Goal: Transaction & Acquisition: Purchase product/service

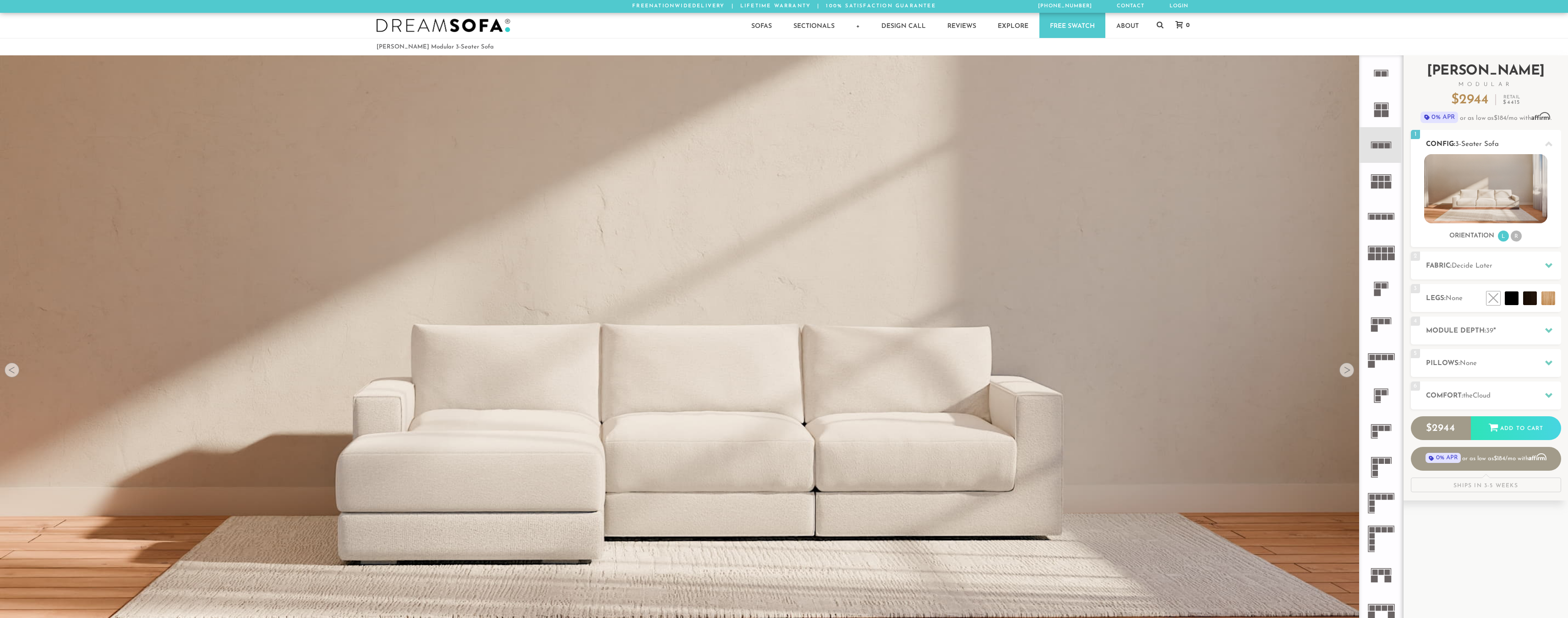
scroll to position [13003, 1560]
click at [1391, 125] on icon at bounding box center [1381, 109] width 36 height 36
click at [1380, 146] on rect at bounding box center [1382, 146] width 5 height 5
click at [1372, 327] on rect at bounding box center [1375, 329] width 7 height 7
click at [1521, 239] on li "R" at bounding box center [1516, 236] width 11 height 11
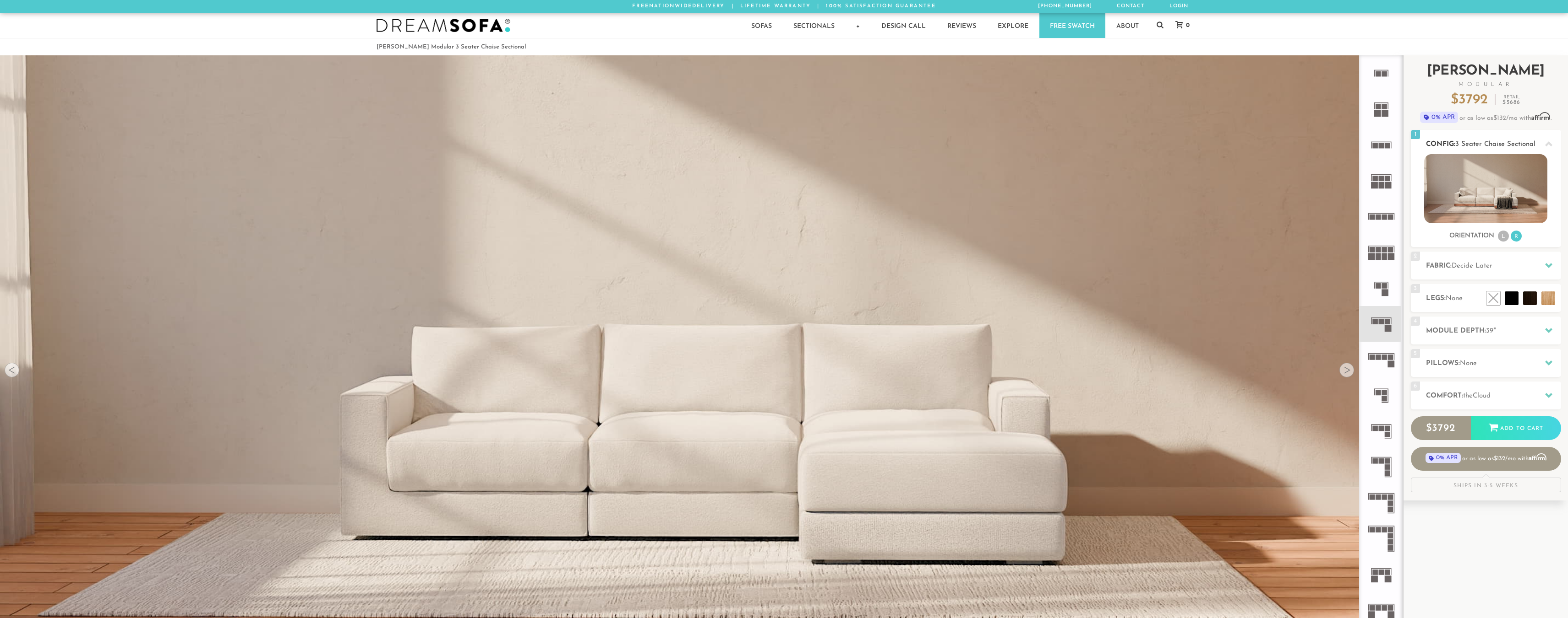
click at [1508, 237] on li "L" at bounding box center [1503, 236] width 11 height 11
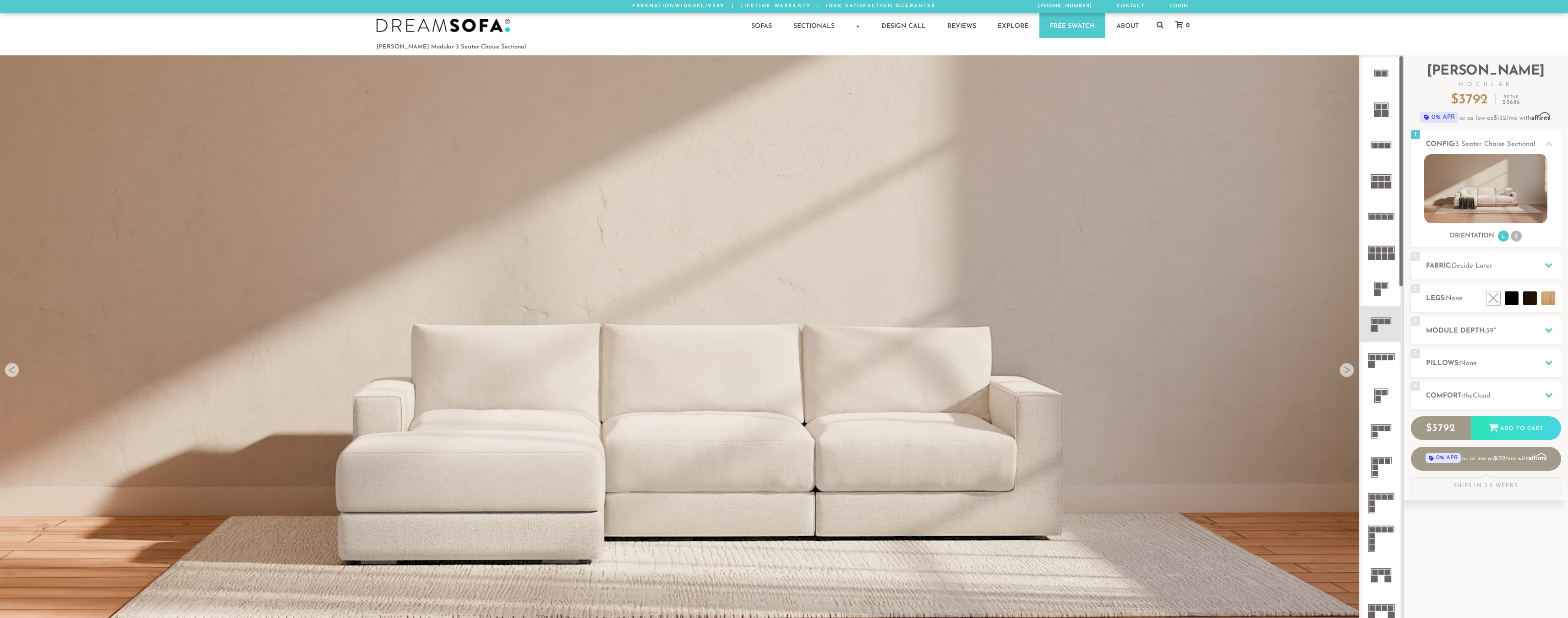
click at [1383, 379] on icon at bounding box center [1381, 396] width 36 height 36
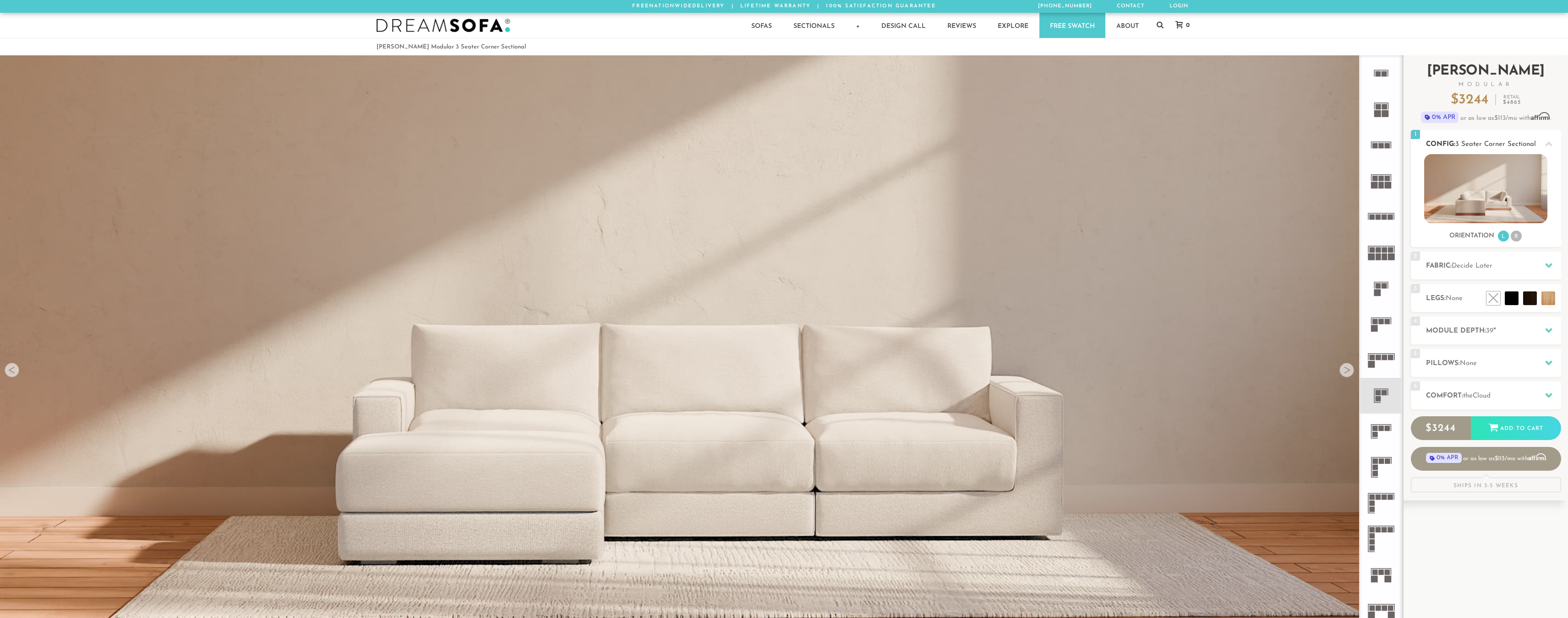
click at [1454, 183] on img at bounding box center [1485, 189] width 123 height 69
click at [1516, 240] on li "R" at bounding box center [1516, 236] width 11 height 11
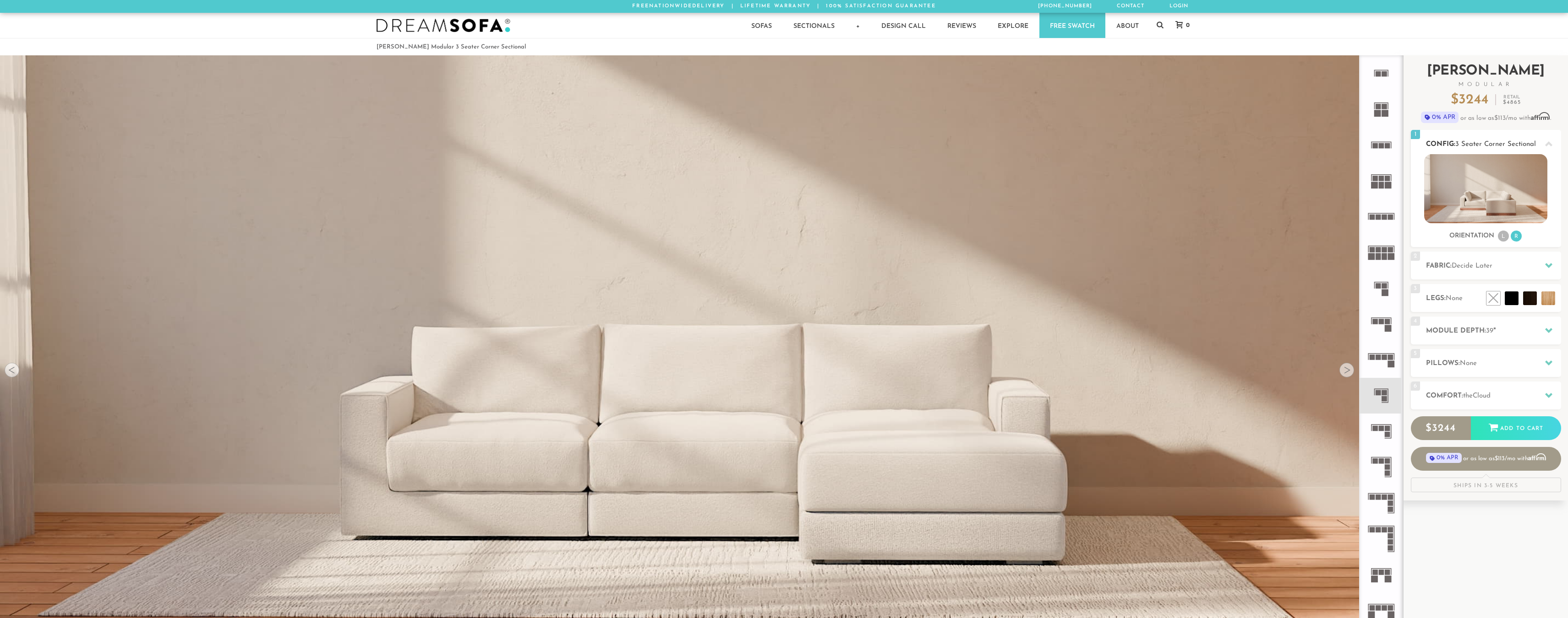
click at [1498, 241] on ul "L R" at bounding box center [1509, 236] width 25 height 12
click at [1498, 236] on ul "L R" at bounding box center [1509, 236] width 25 height 12
click at [1499, 238] on li "L" at bounding box center [1503, 236] width 11 height 11
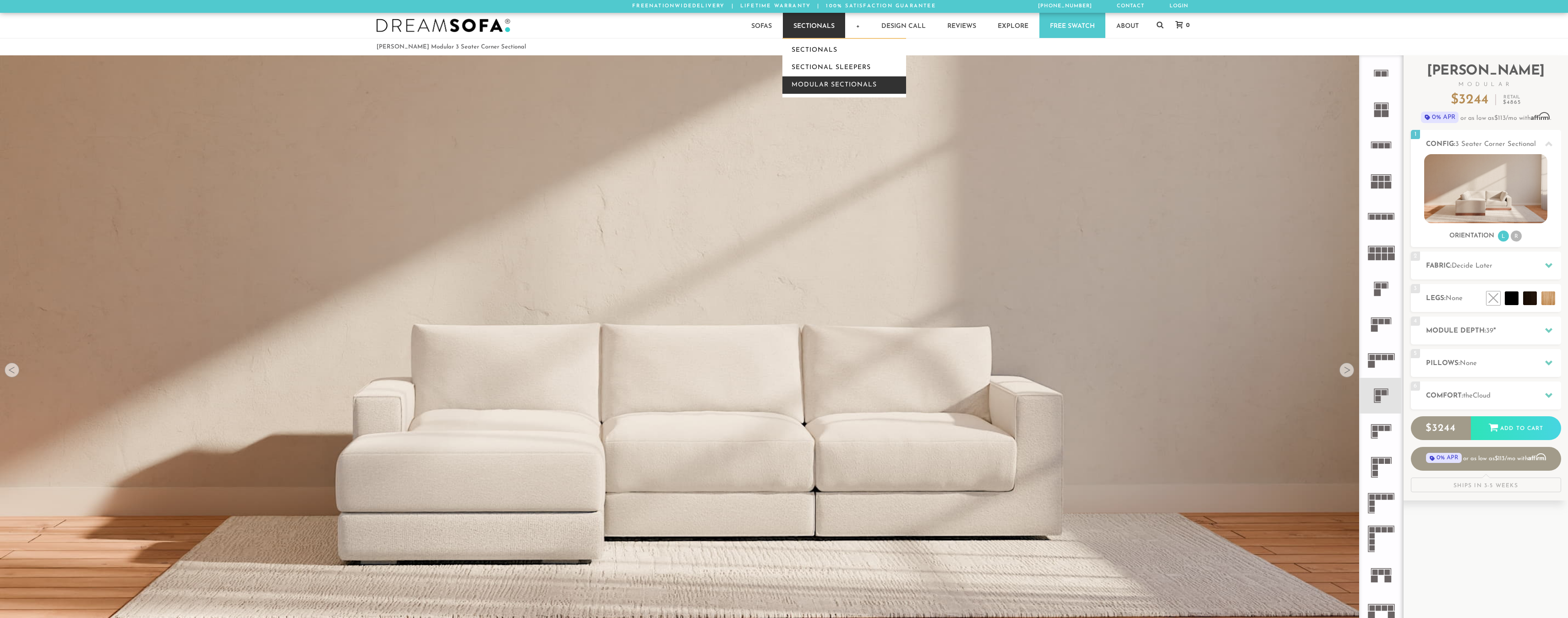
click at [817, 82] on link "Modular Sectionals" at bounding box center [844, 85] width 124 height 18
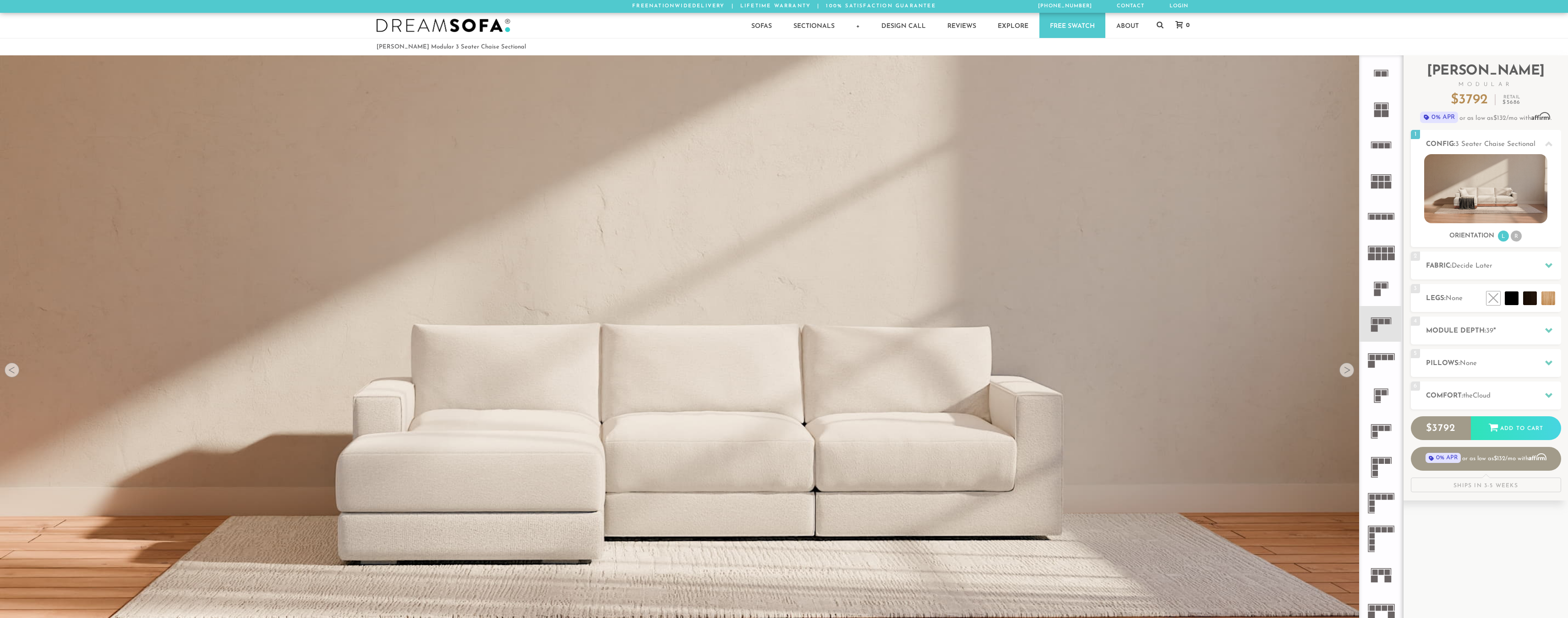
scroll to position [13003, 1560]
click at [1552, 296] on li at bounding box center [1528, 277] width 55 height 55
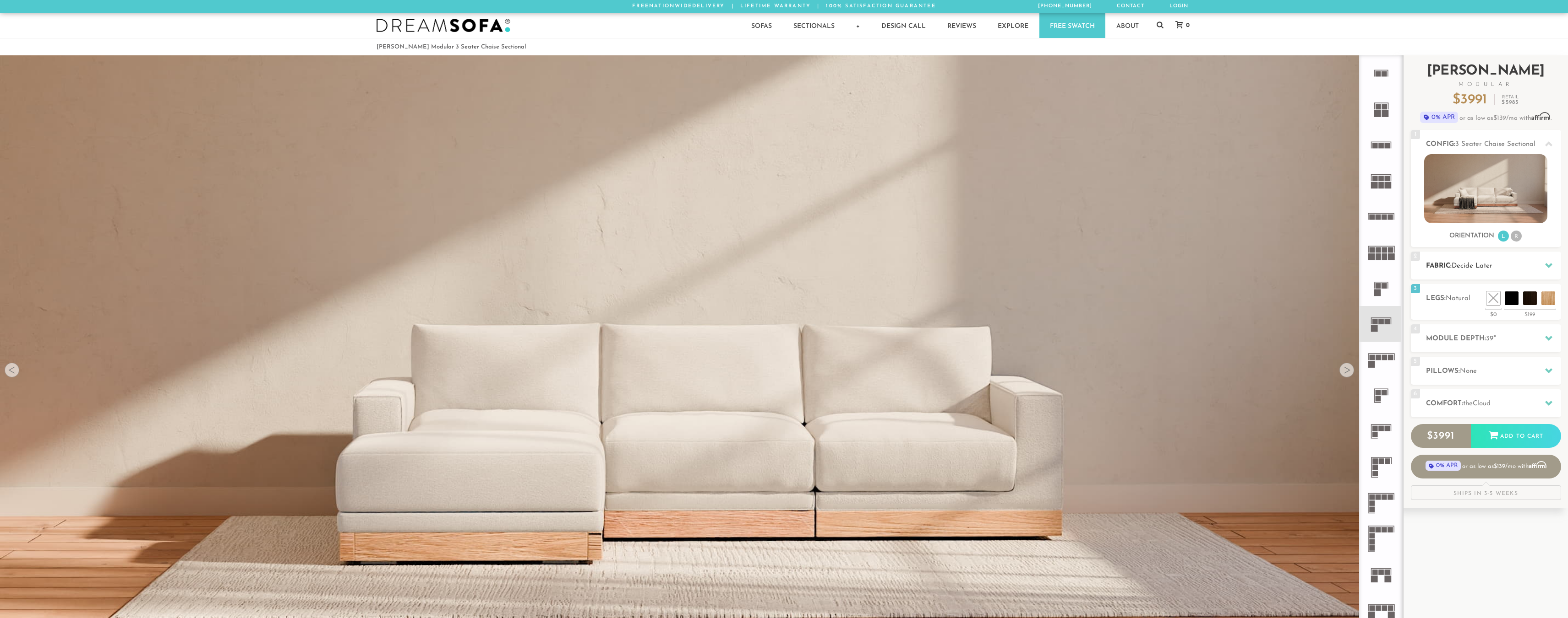
click at [1520, 264] on h2 "Fabric: Decide Later" at bounding box center [1493, 266] width 135 height 11
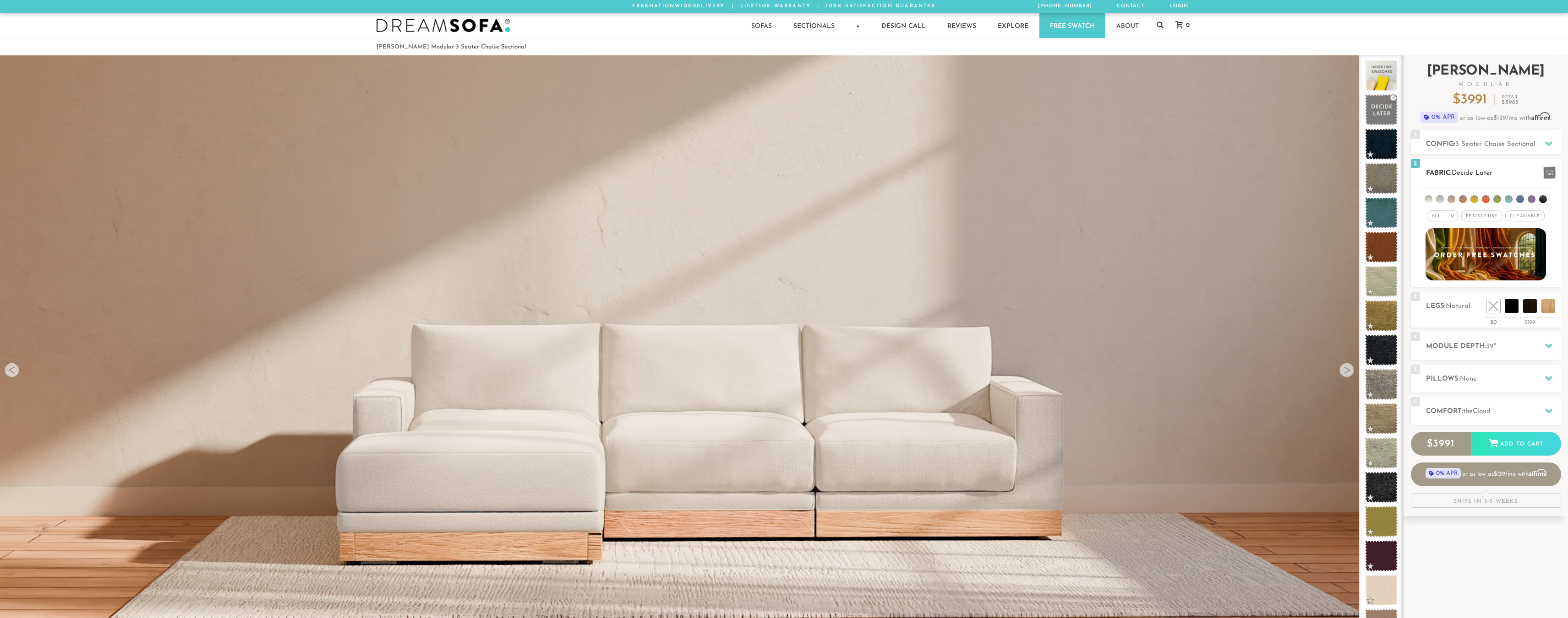
click at [1439, 214] on em "All" at bounding box center [1435, 217] width 10 height 5
click at [1442, 296] on li "Luxury" at bounding box center [1442, 293] width 32 height 13
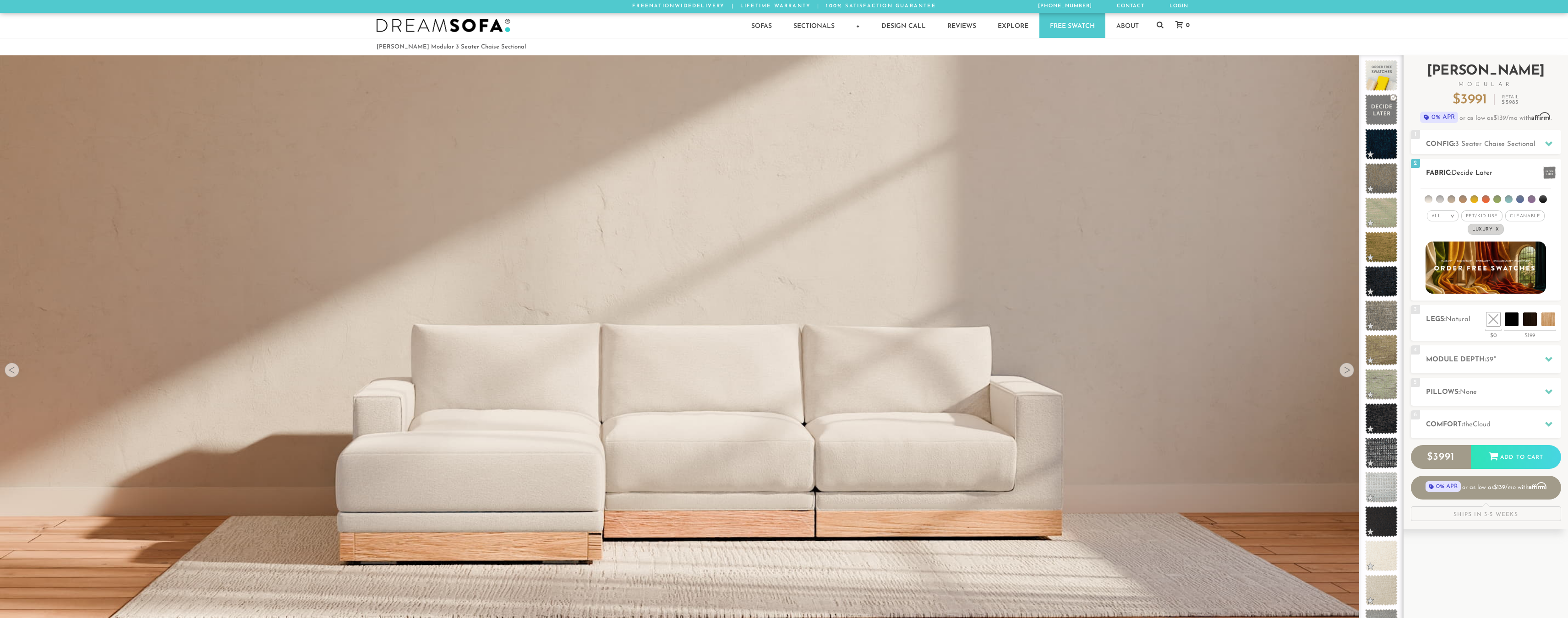
click at [1483, 214] on span "Pet/Kid Use x" at bounding box center [1481, 216] width 41 height 11
click at [1513, 213] on span "Cleanable x" at bounding box center [1528, 216] width 40 height 11
click at [1449, 199] on li at bounding box center [1451, 199] width 8 height 8
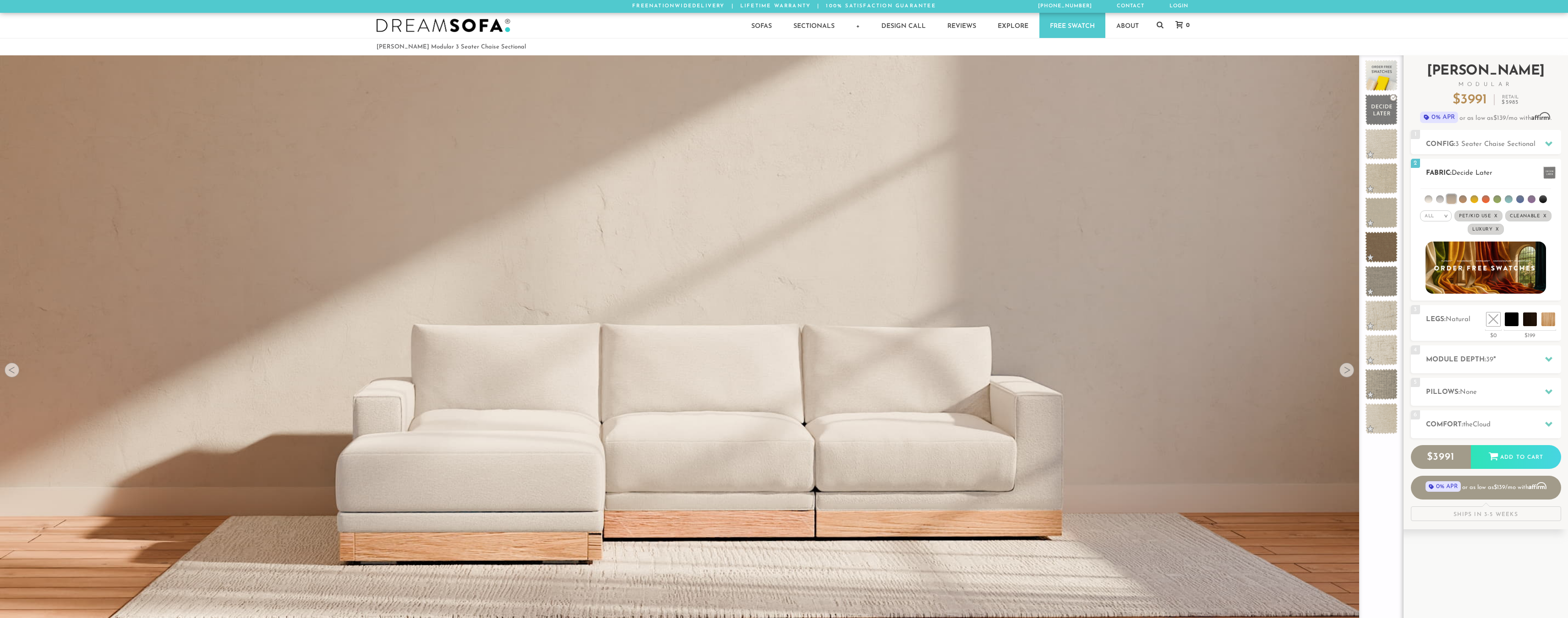
click at [1435, 197] on ul at bounding box center [1485, 197] width 131 height 17
click at [1442, 199] on li at bounding box center [1440, 199] width 8 height 8
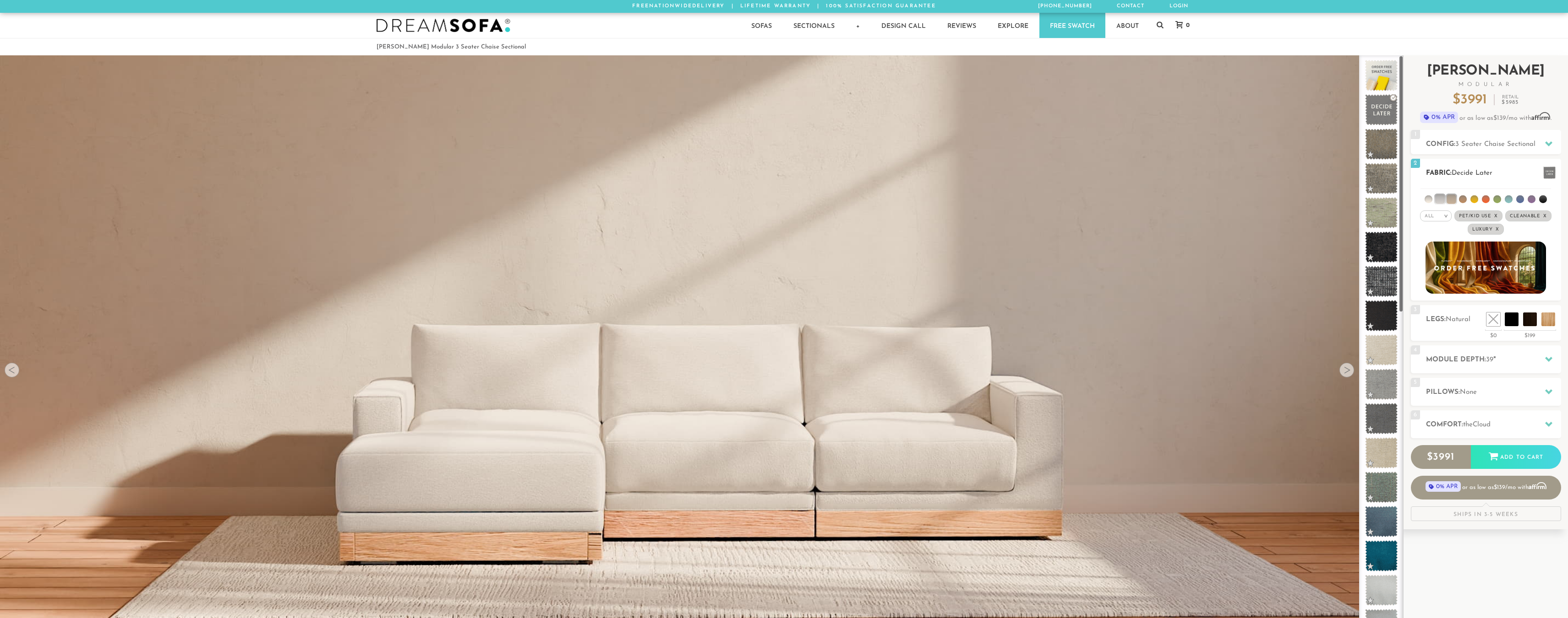
click at [1430, 201] on li at bounding box center [1428, 199] width 8 height 8
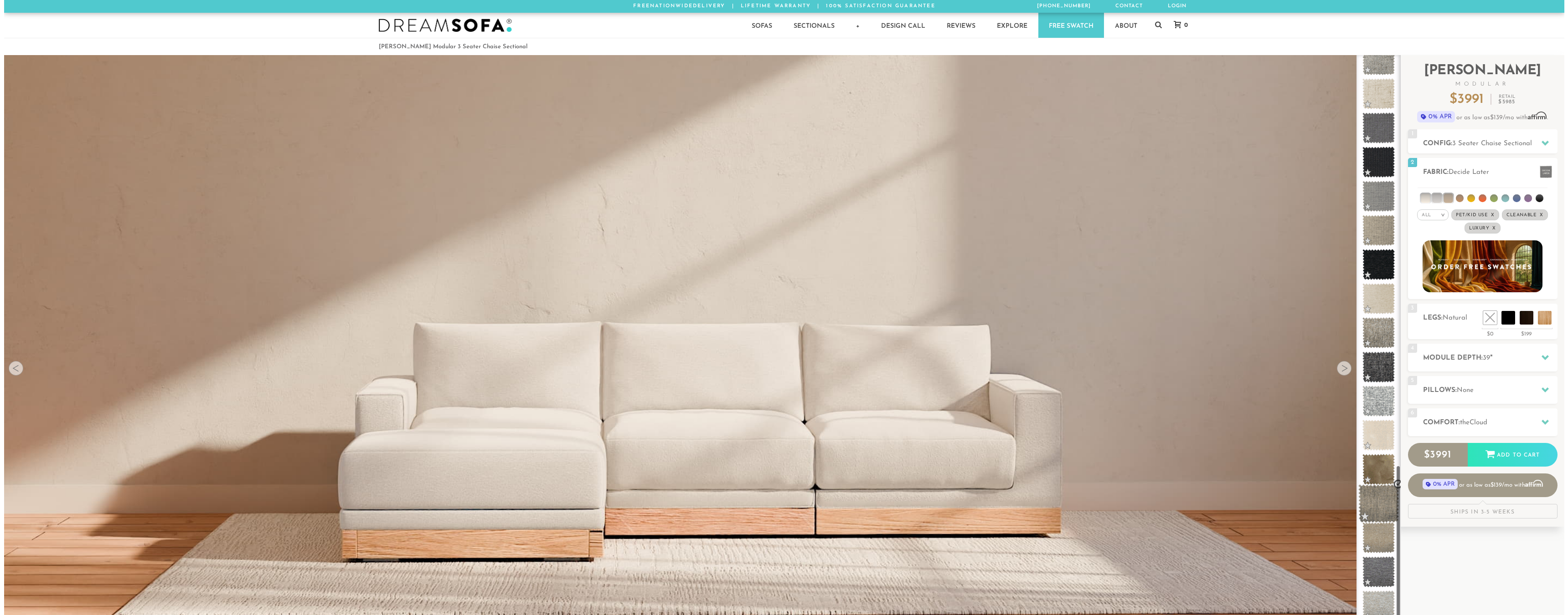
scroll to position [1632, 0]
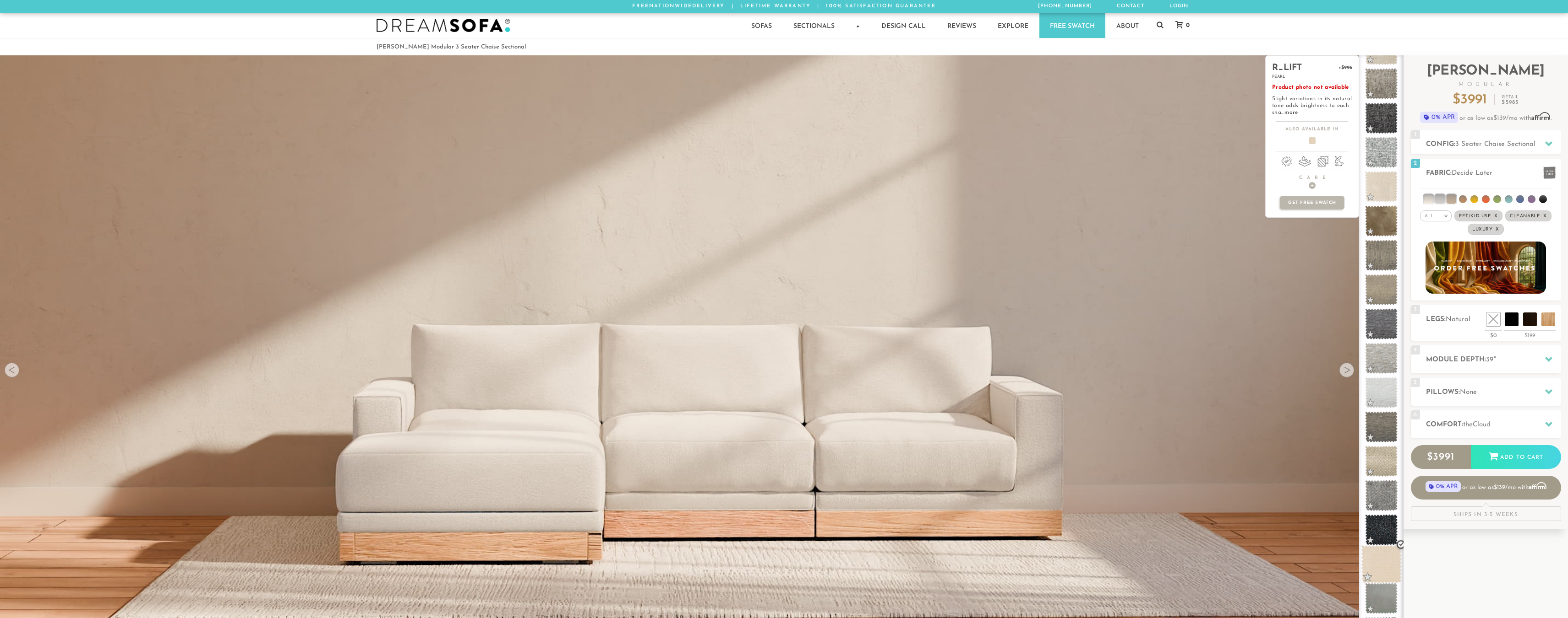
click at [1381, 558] on span at bounding box center [1381, 564] width 40 height 39
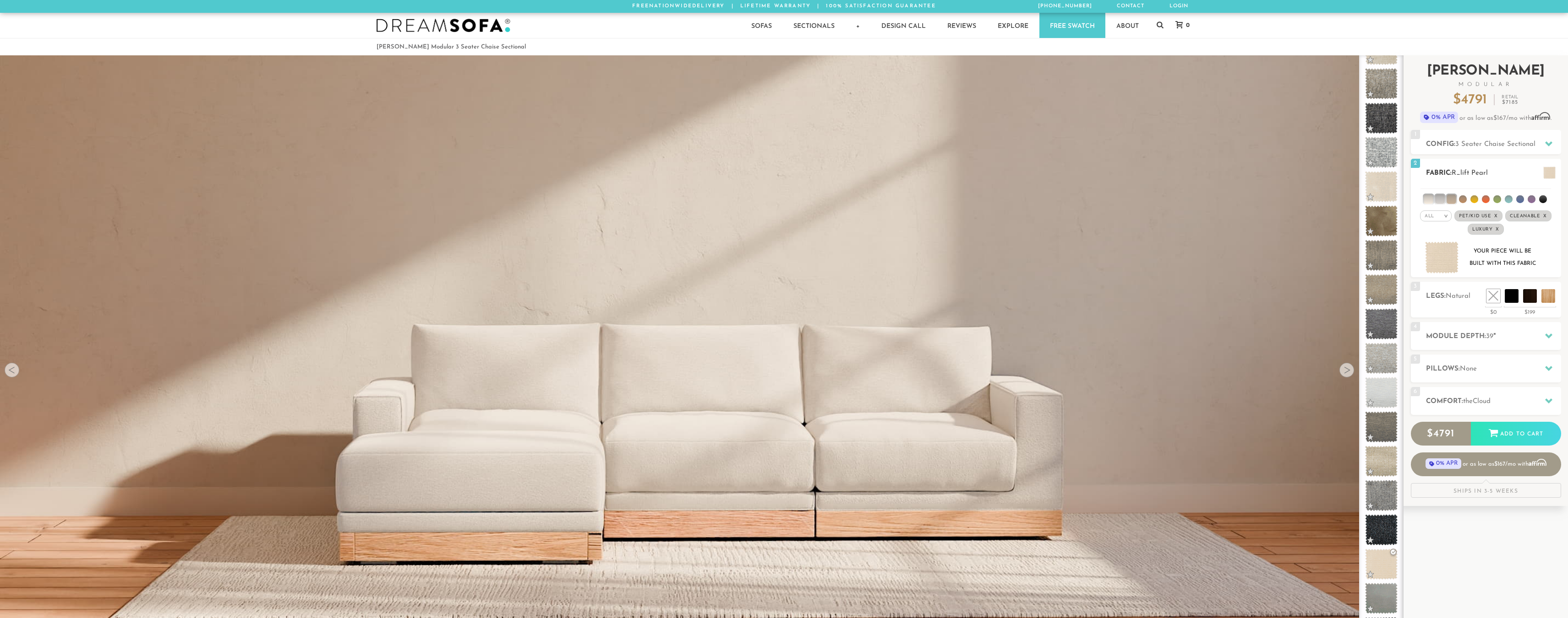
click at [1548, 174] on span at bounding box center [1550, 173] width 12 height 12
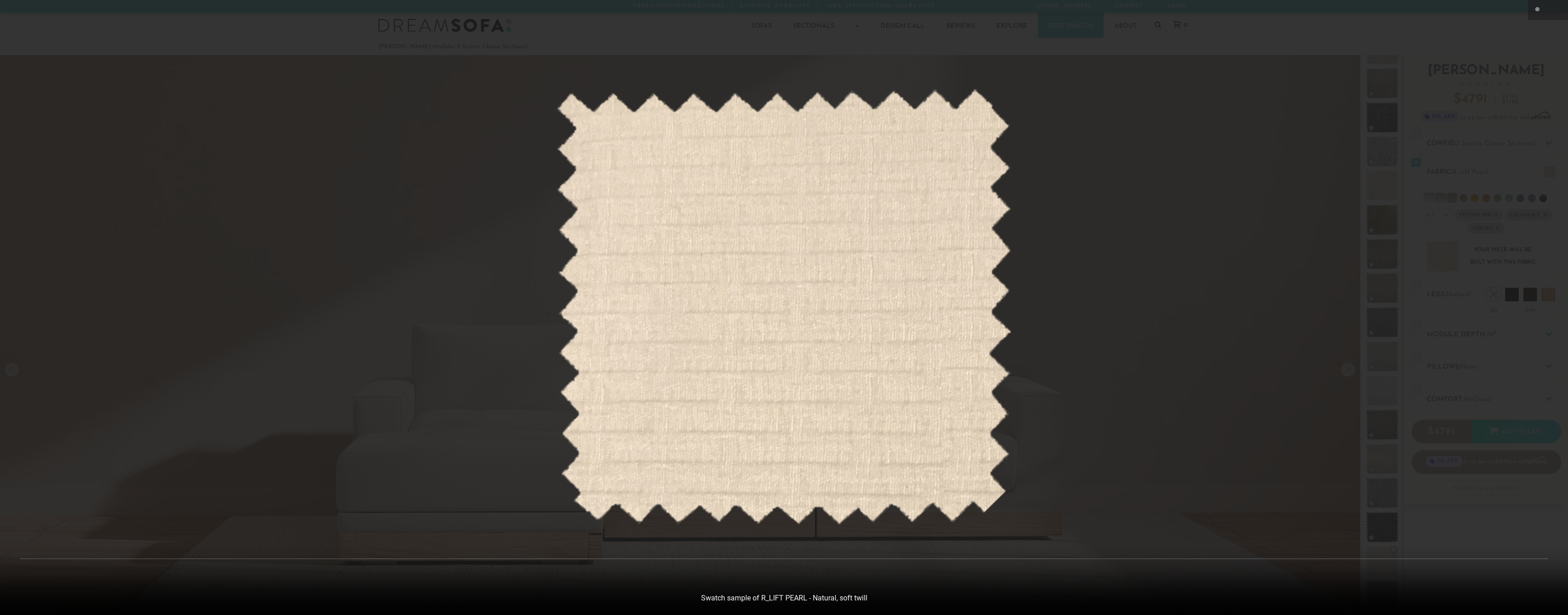
click at [873, 463] on img at bounding box center [783, 308] width 455 height 437
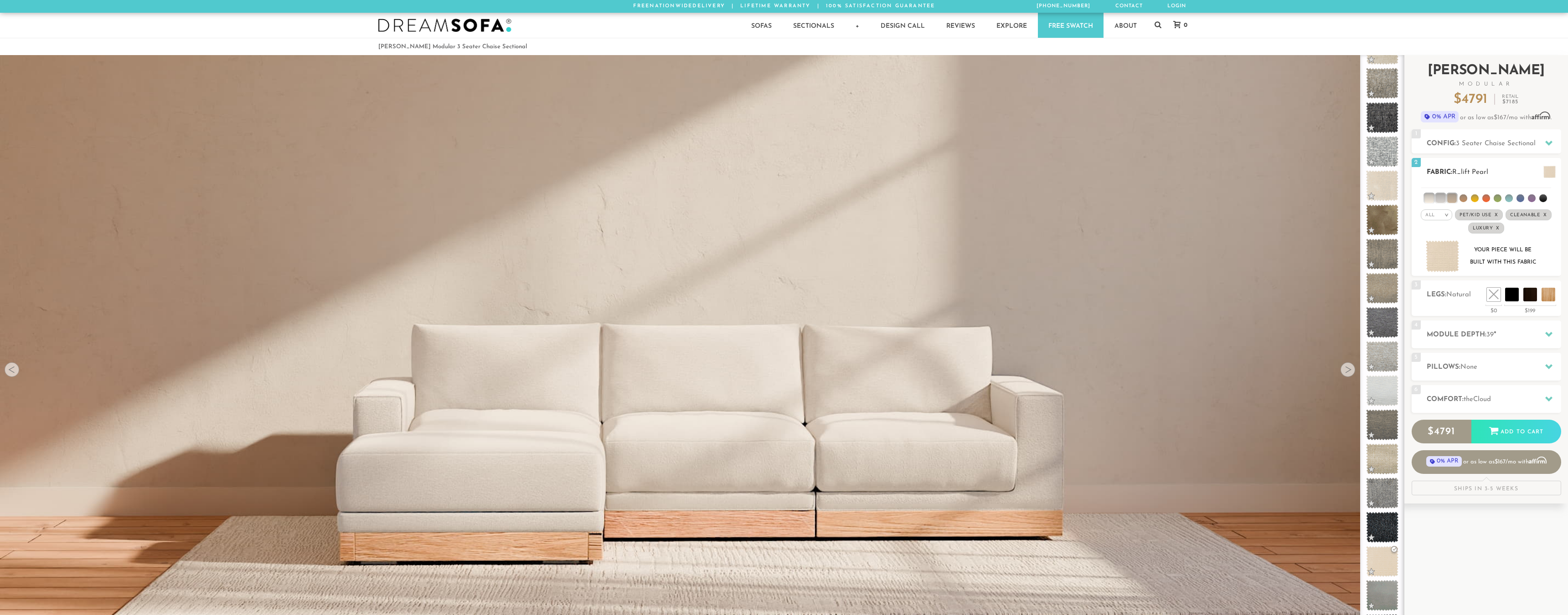
scroll to position [12940, 1552]
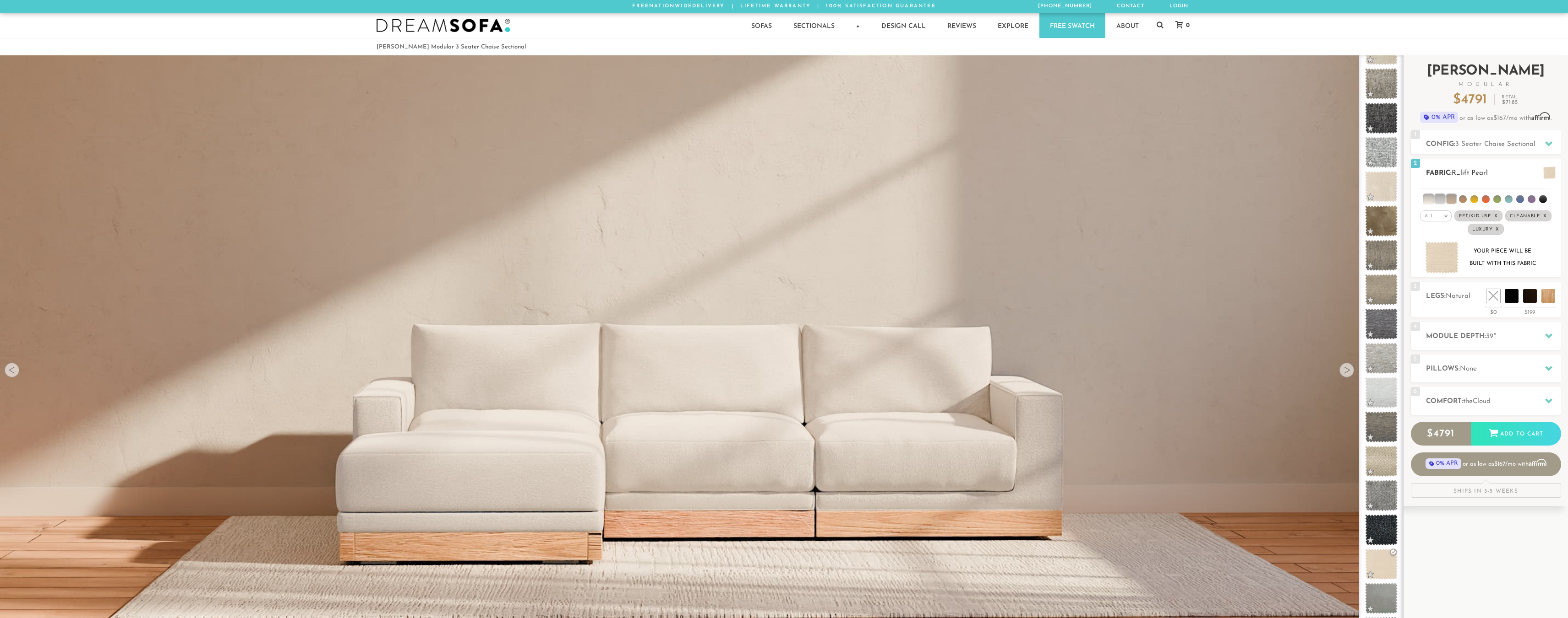
click at [1447, 259] on img at bounding box center [1442, 257] width 34 height 32
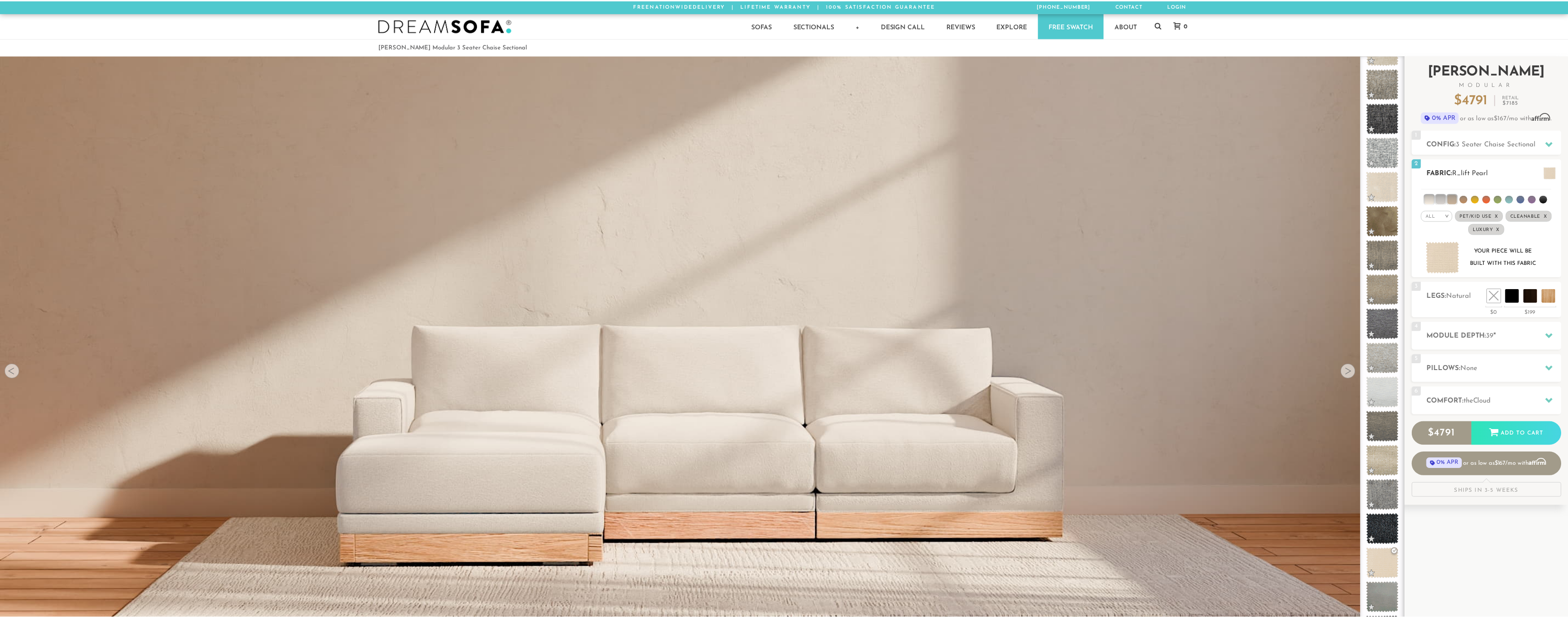
scroll to position [13018, 1568]
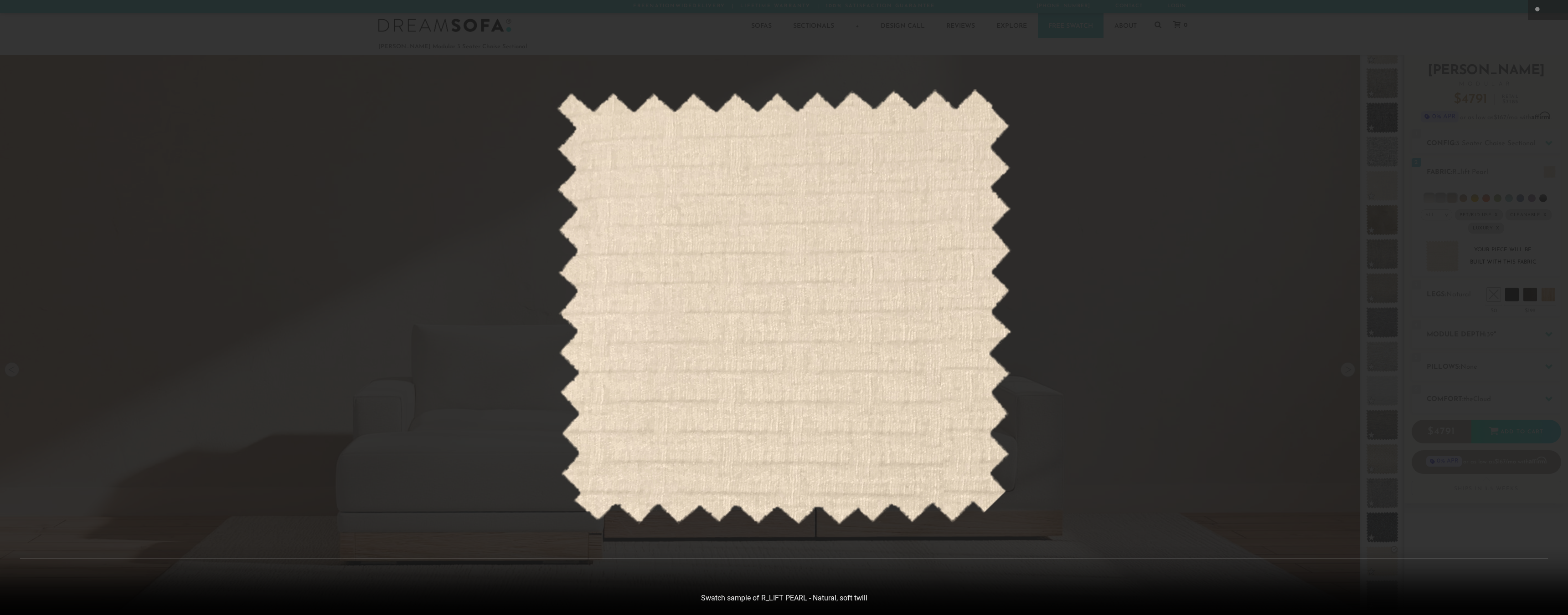
click at [870, 301] on img at bounding box center [783, 308] width 455 height 437
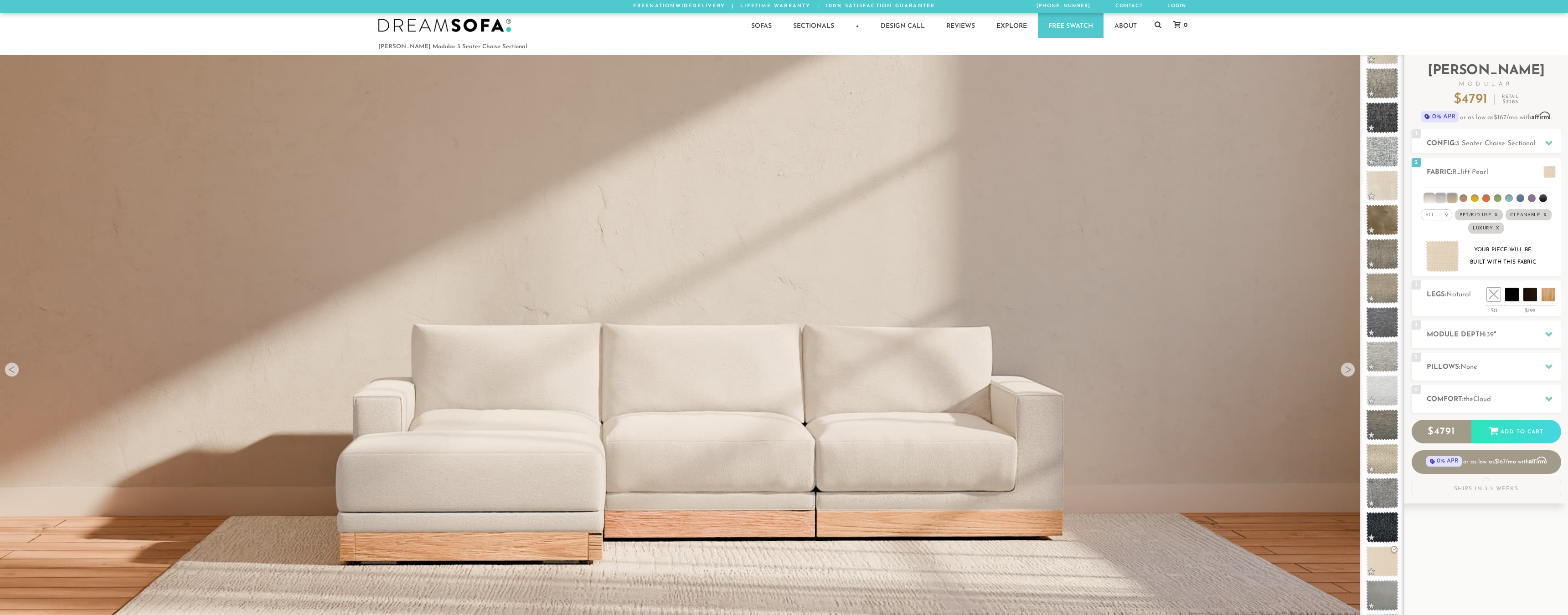
scroll to position [12940, 1552]
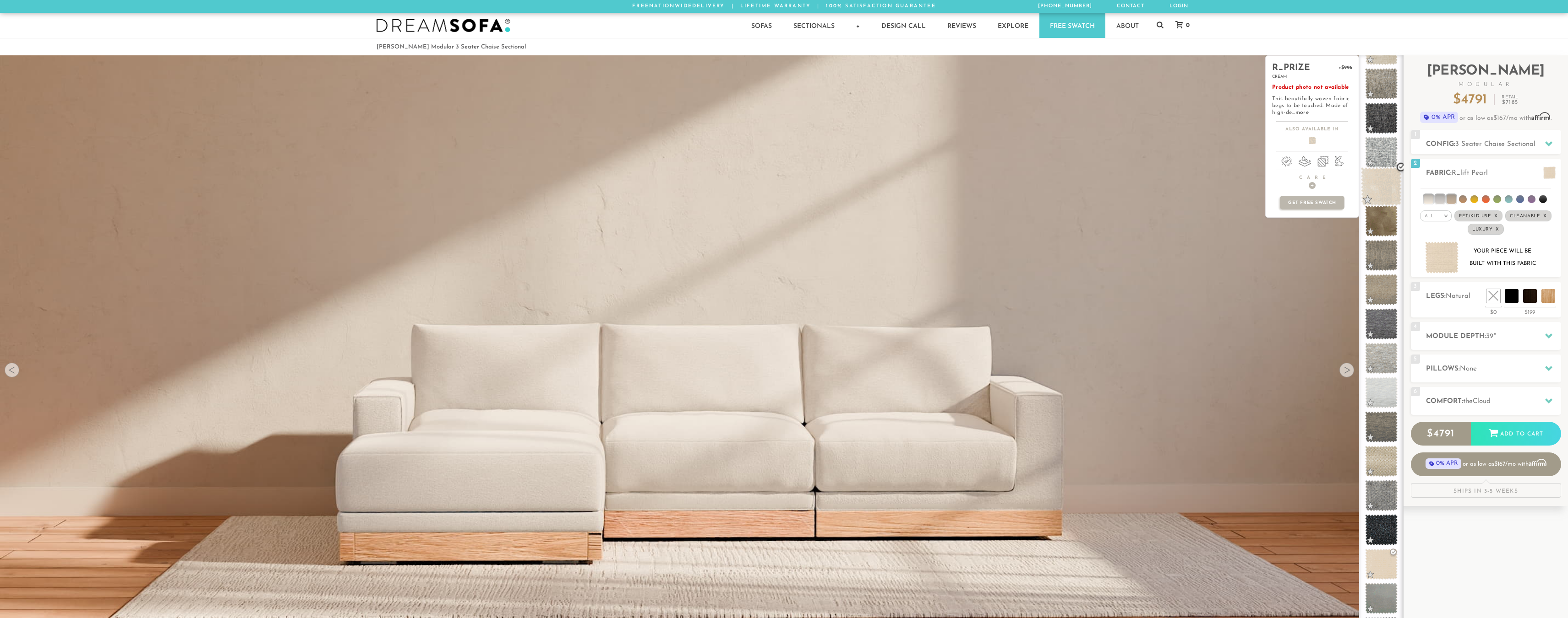
click at [1377, 183] on span at bounding box center [1381, 187] width 40 height 39
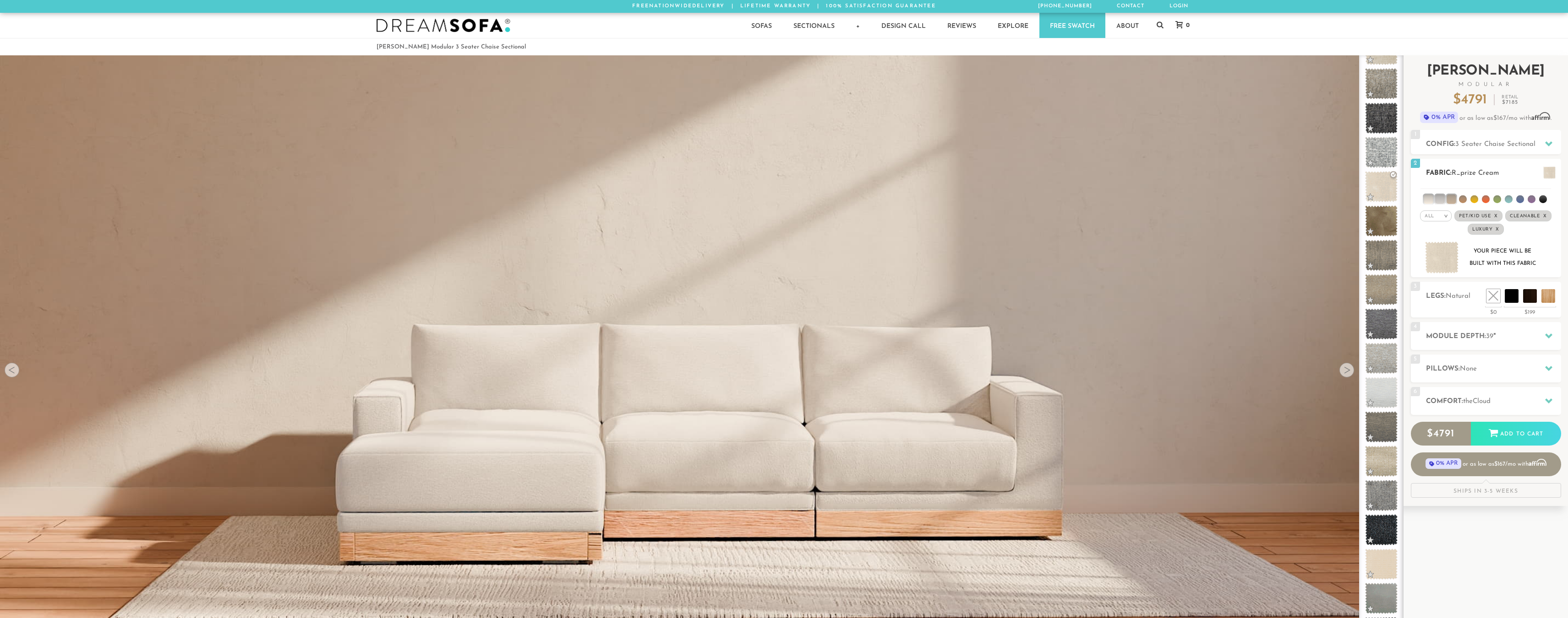
click at [1550, 171] on span at bounding box center [1550, 173] width 12 height 12
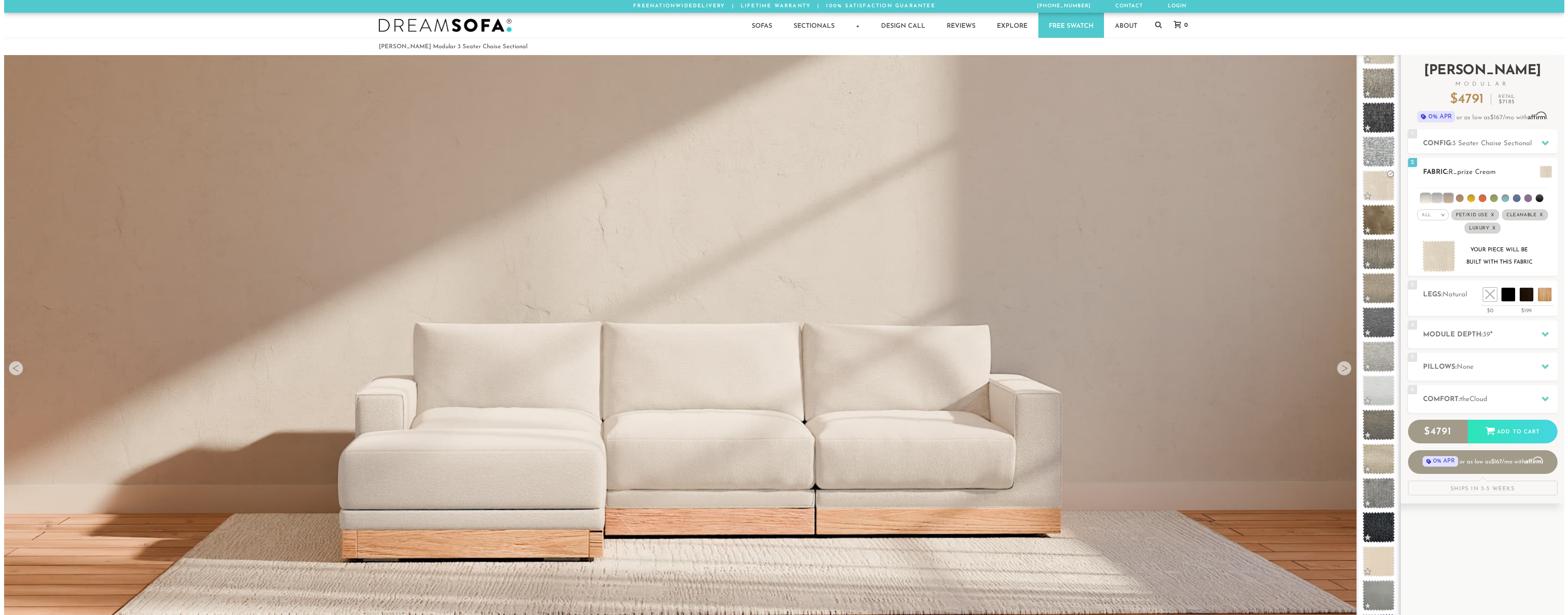
scroll to position [12954, 1560]
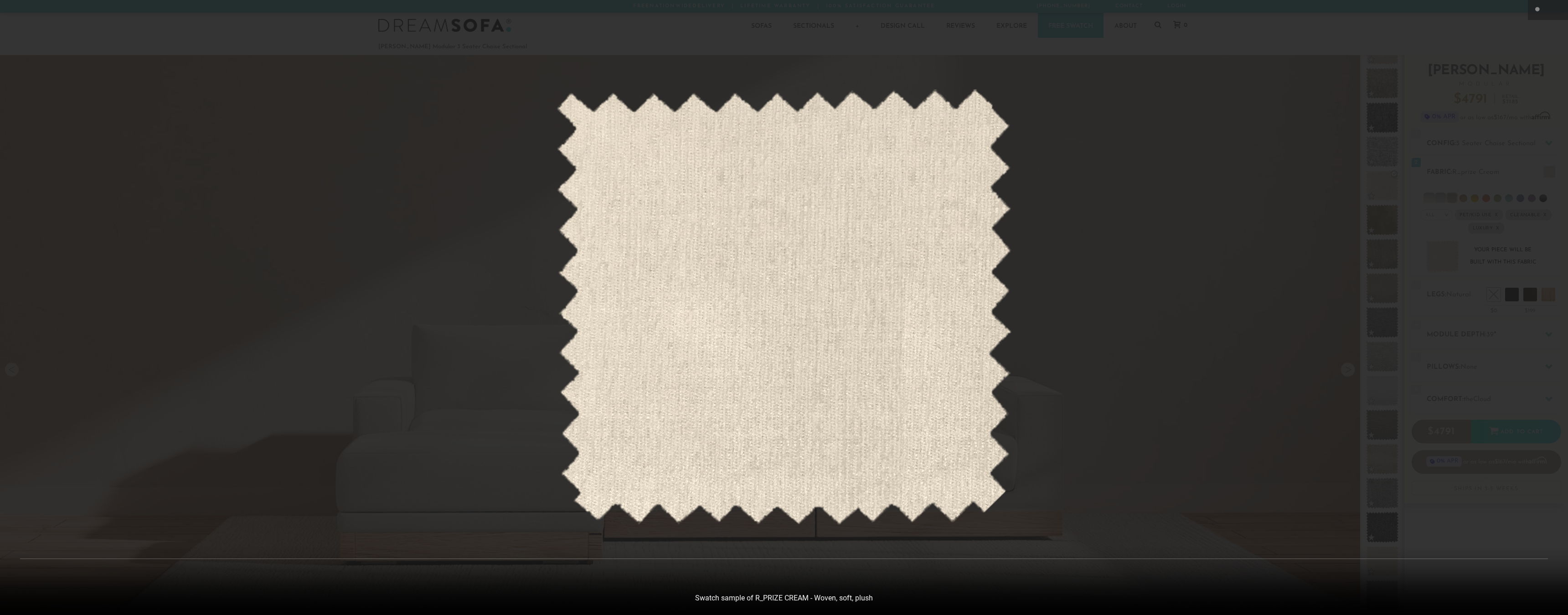
click at [1214, 405] on div at bounding box center [784, 308] width 1568 height 615
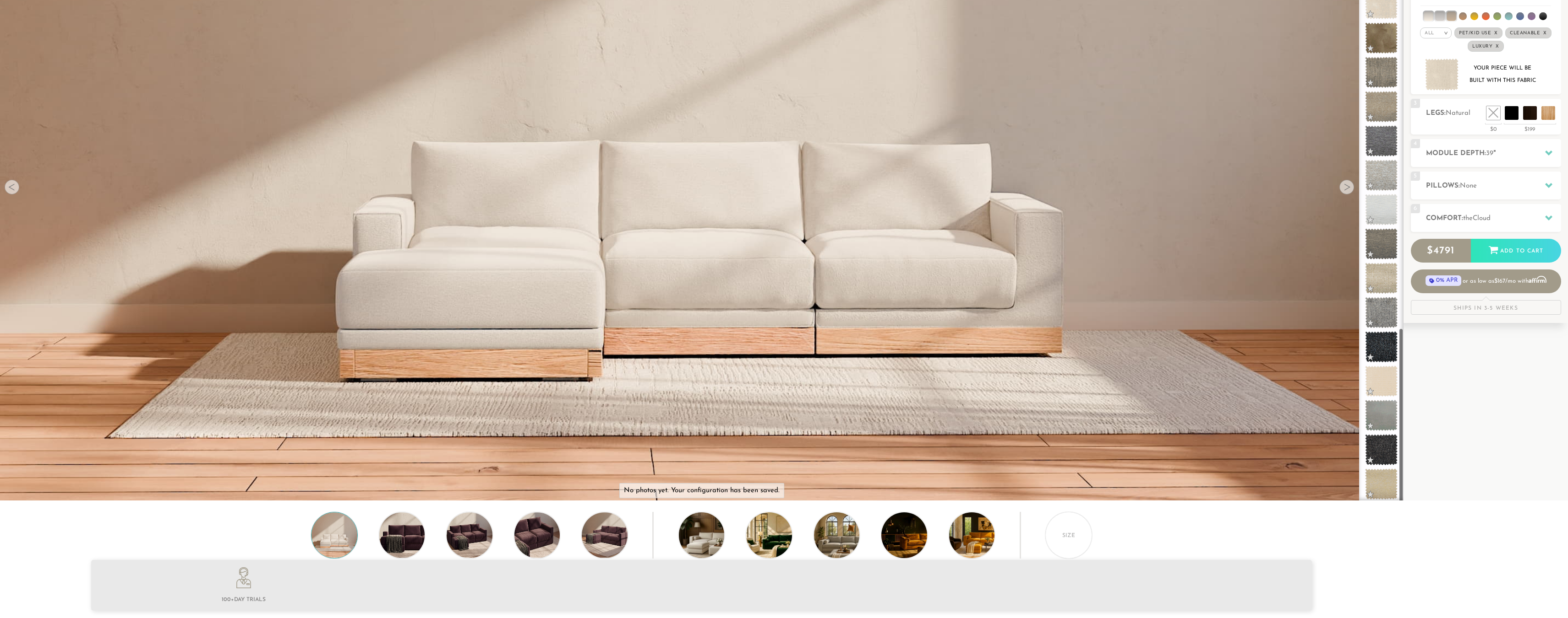
scroll to position [229, 0]
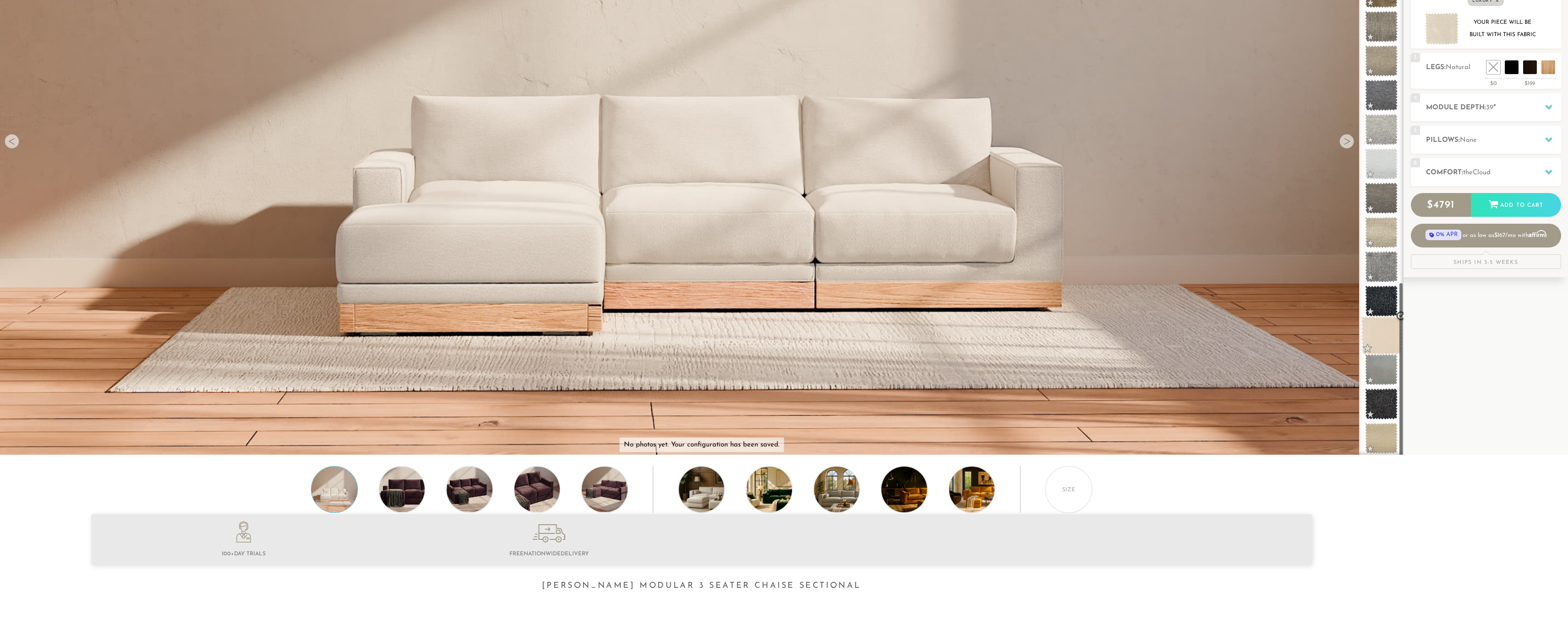
click at [1390, 341] on span at bounding box center [1381, 335] width 40 height 39
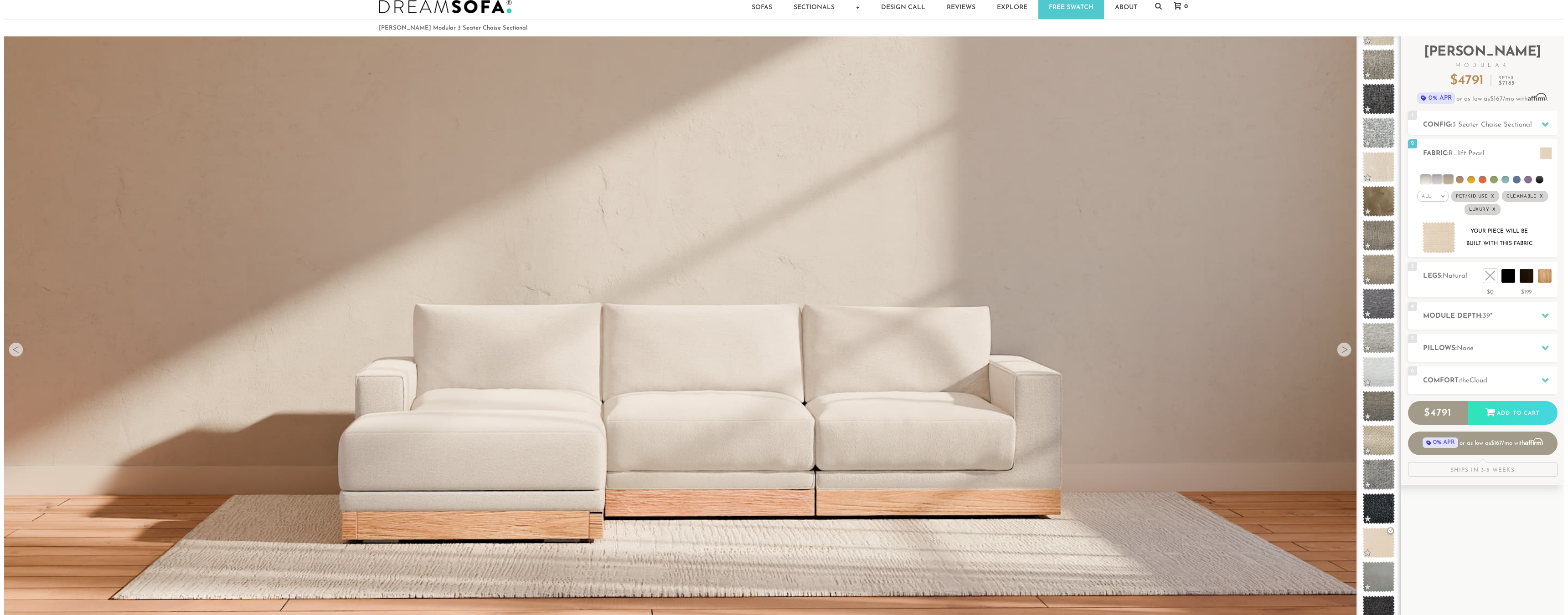
scroll to position [0, 0]
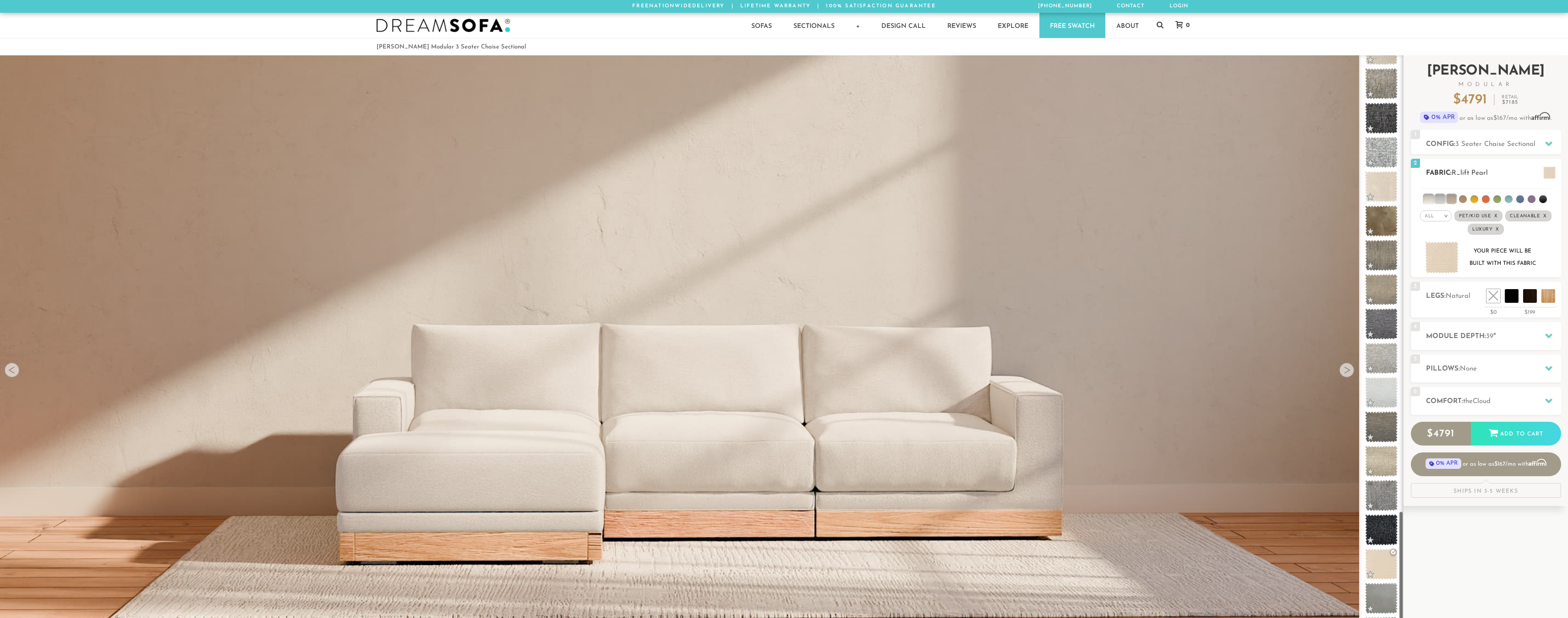
click at [1557, 169] on div at bounding box center [1549, 172] width 19 height 18
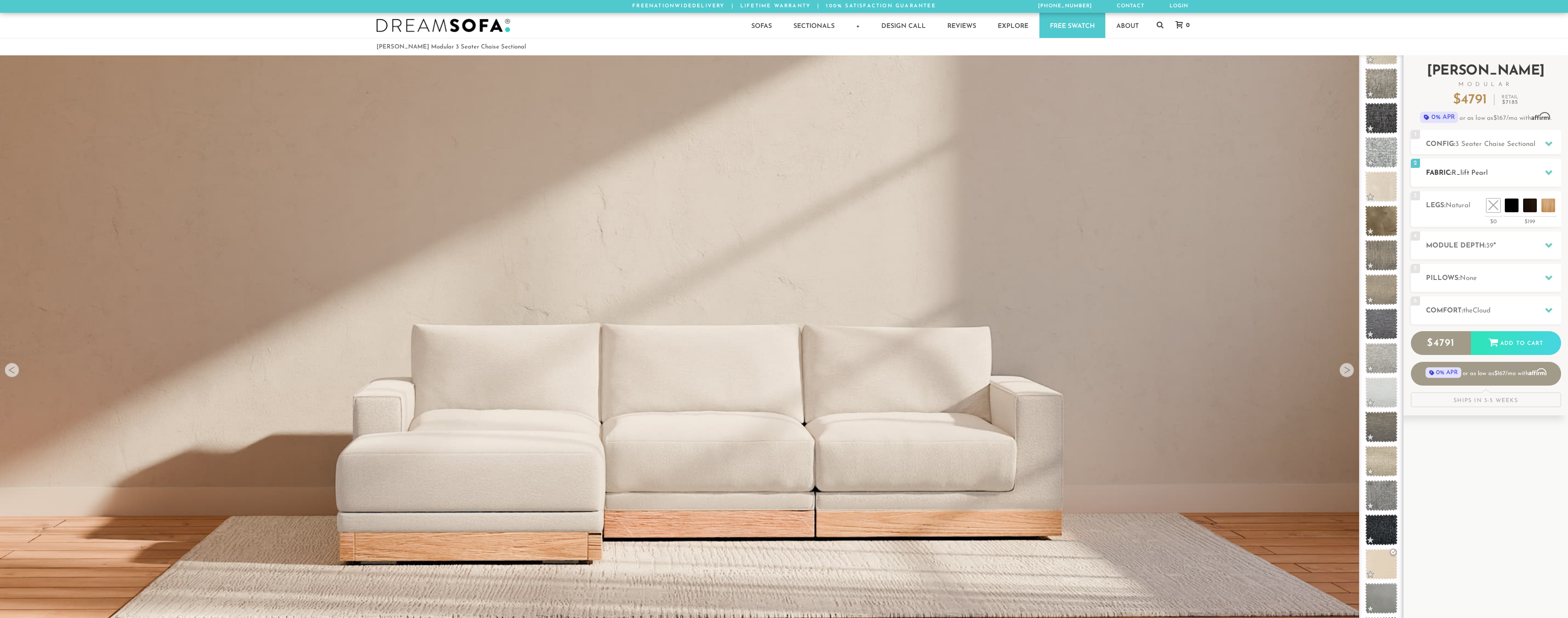
click at [1550, 163] on div at bounding box center [1549, 172] width 19 height 18
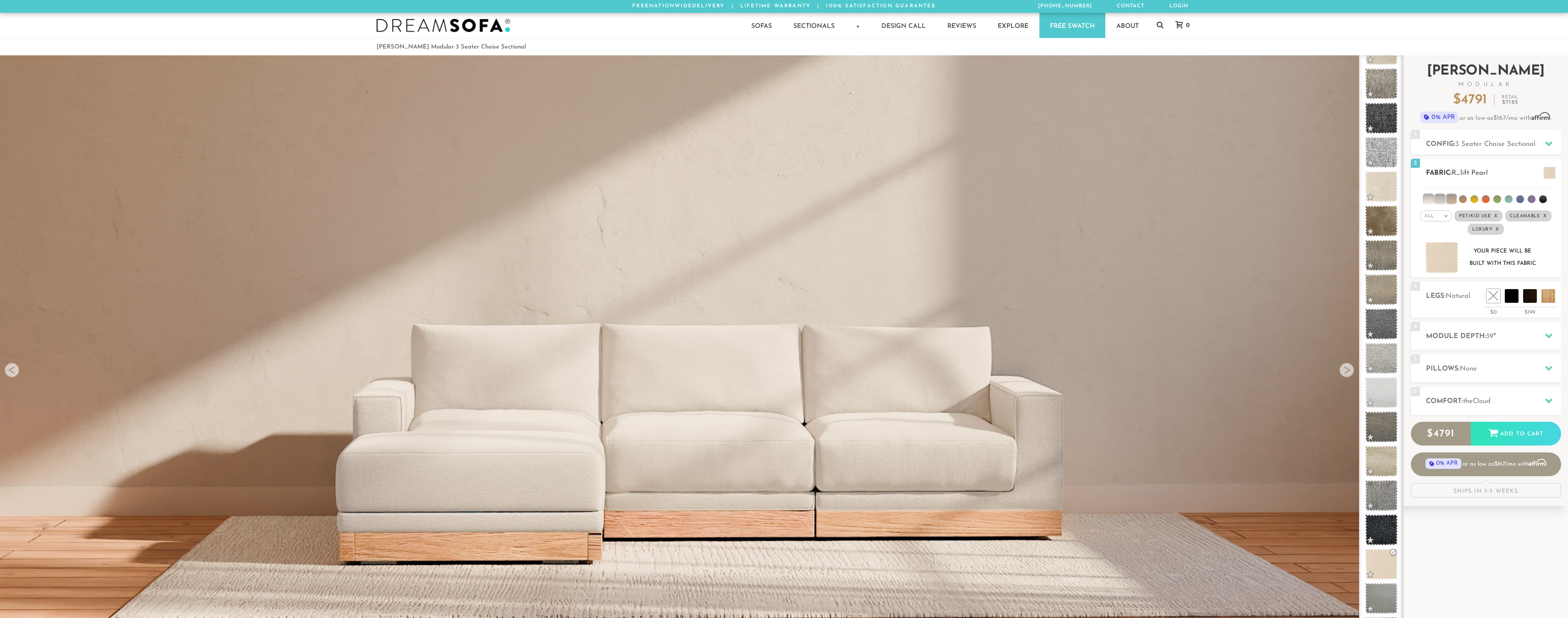
click at [1549, 176] on span at bounding box center [1550, 173] width 12 height 12
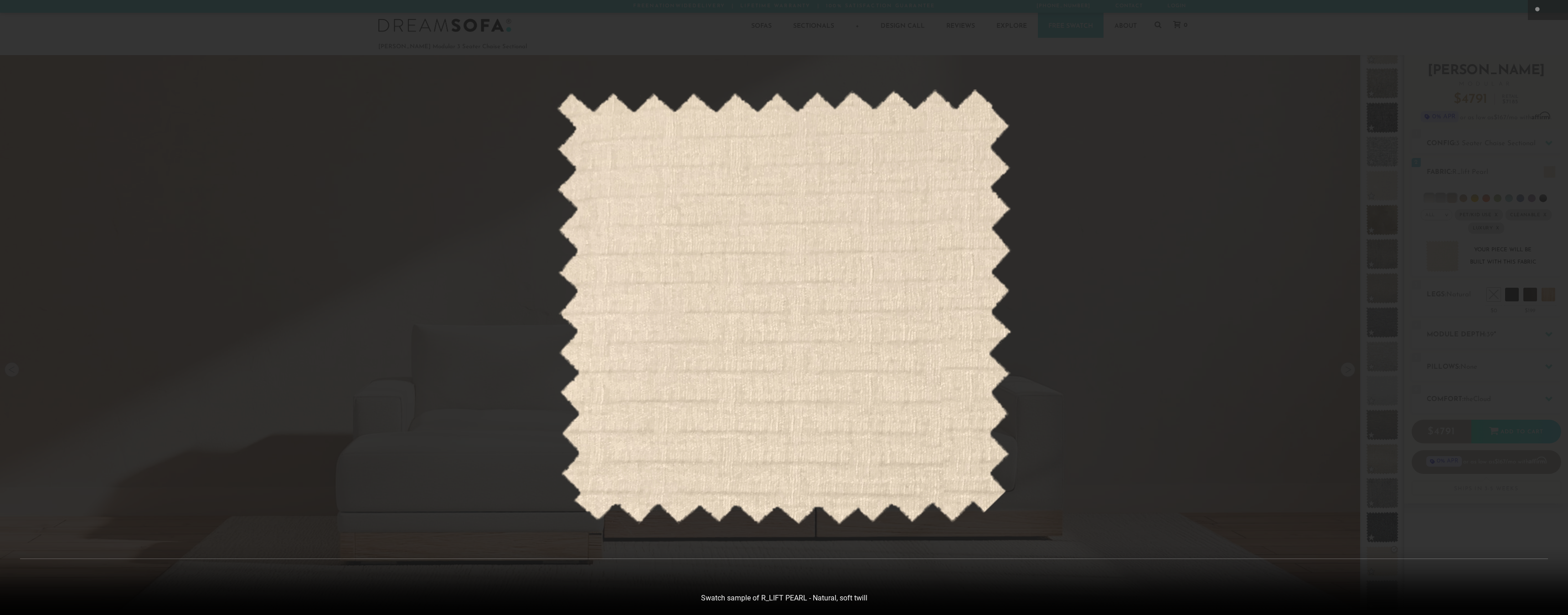
click at [1165, 330] on div at bounding box center [784, 308] width 1568 height 615
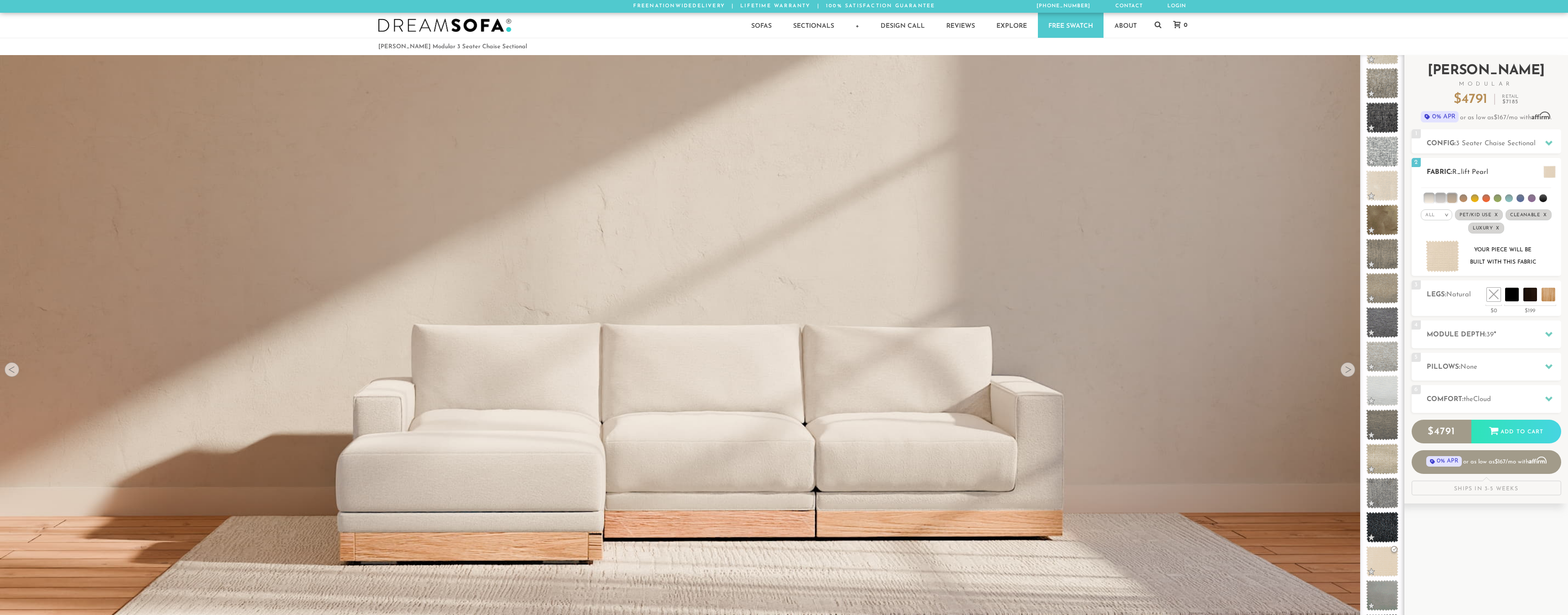
scroll to position [12940, 1552]
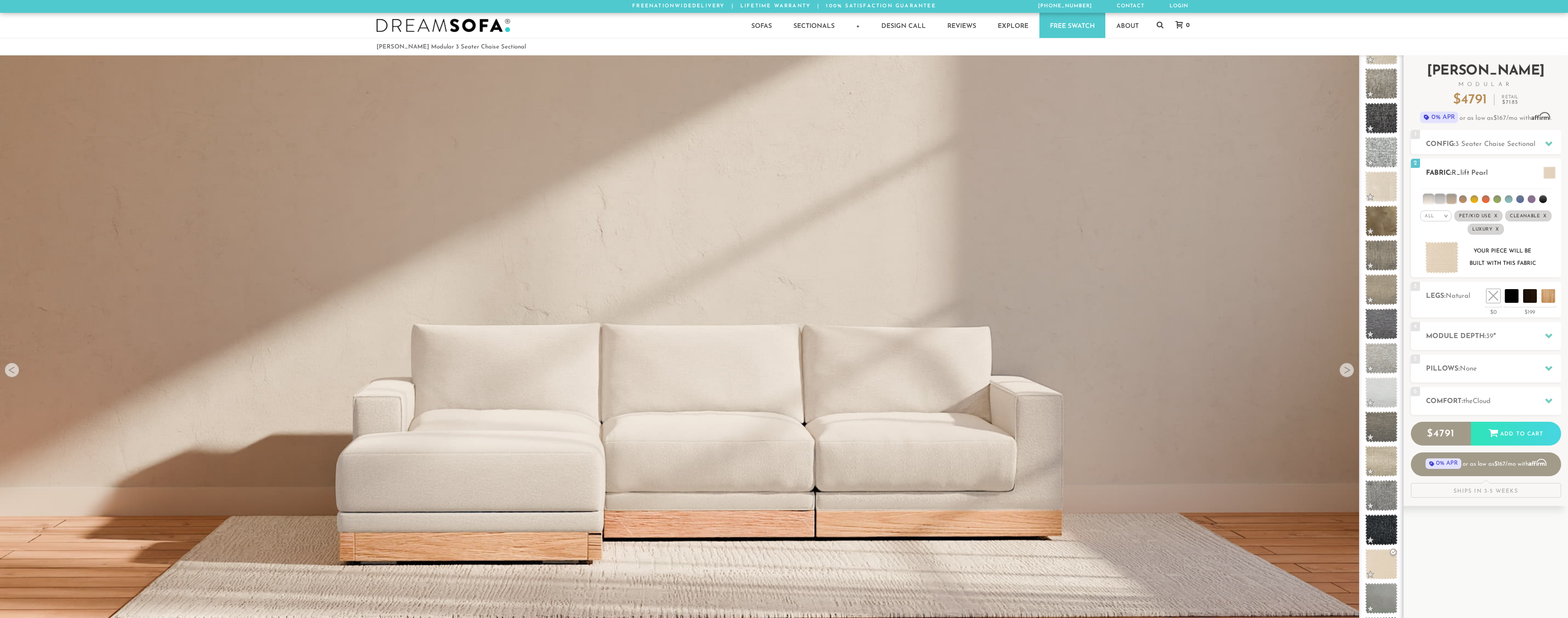
click at [1545, 173] on span at bounding box center [1550, 173] width 12 height 12
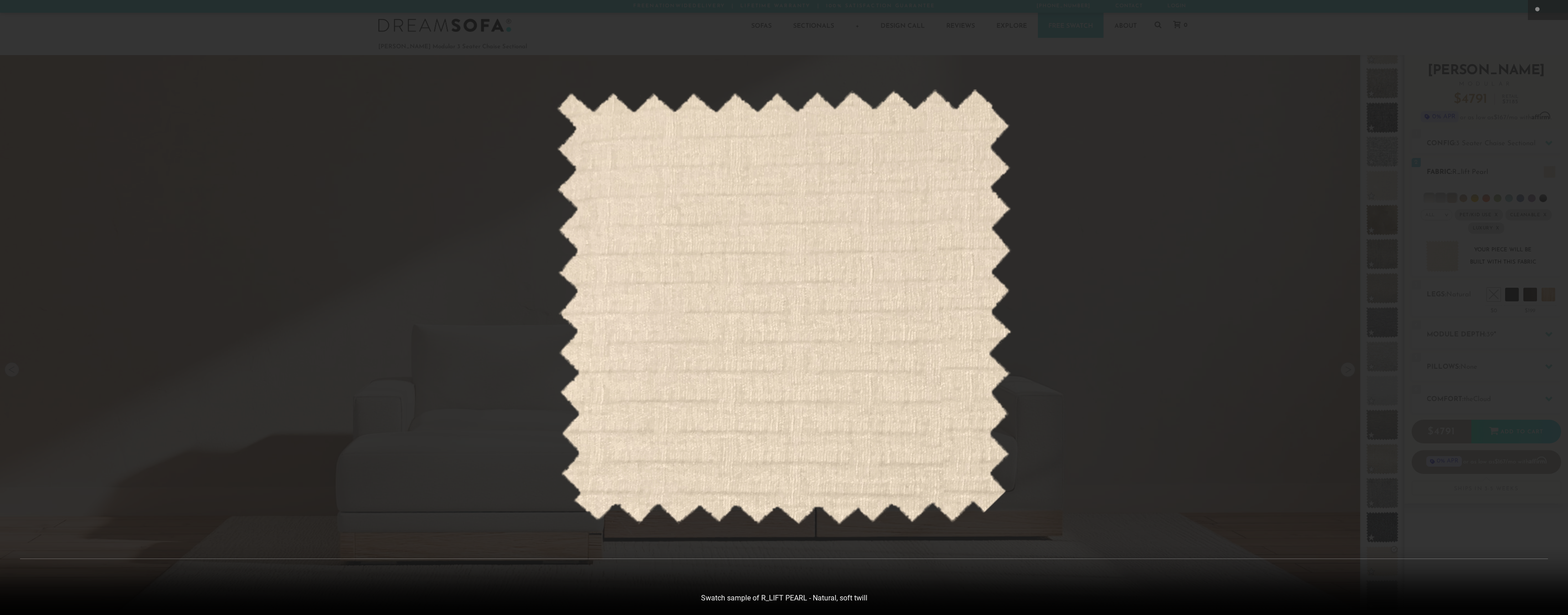
scroll to position [8, 8]
click at [1237, 252] on div at bounding box center [784, 308] width 1568 height 615
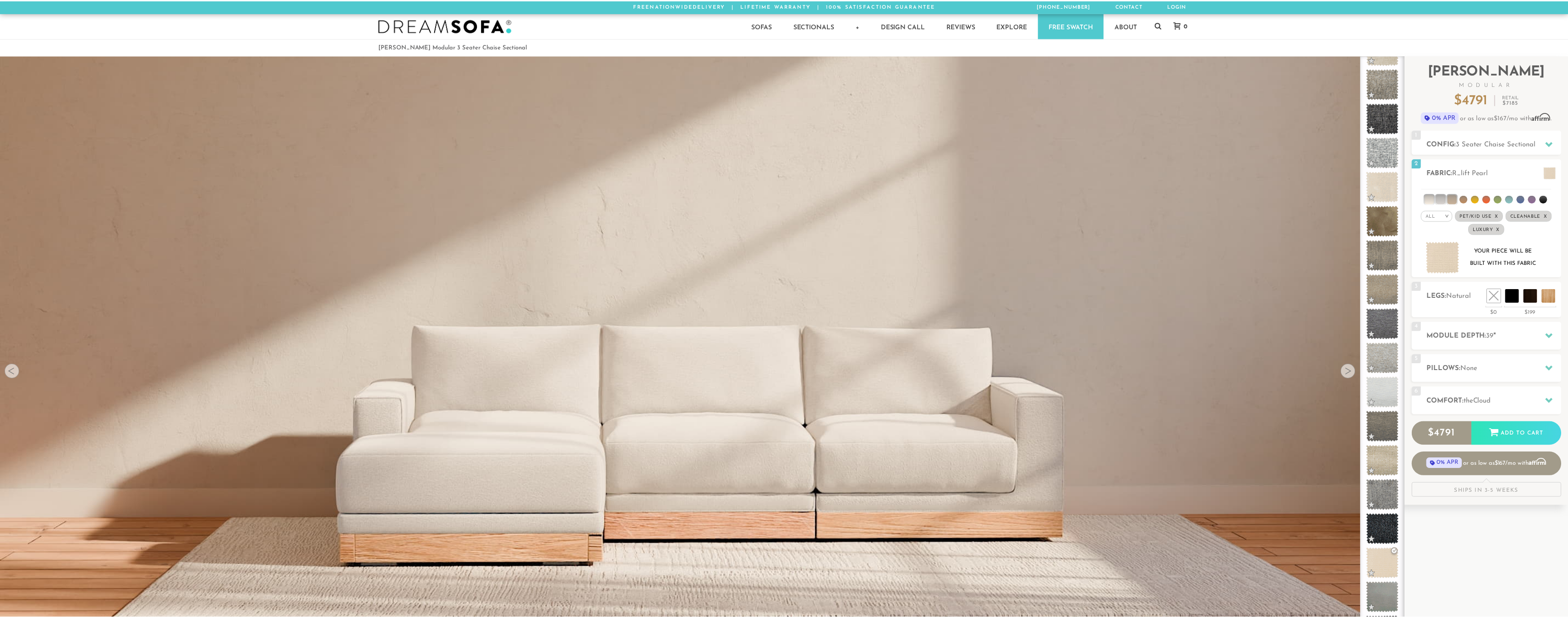
scroll to position [13003, 1560]
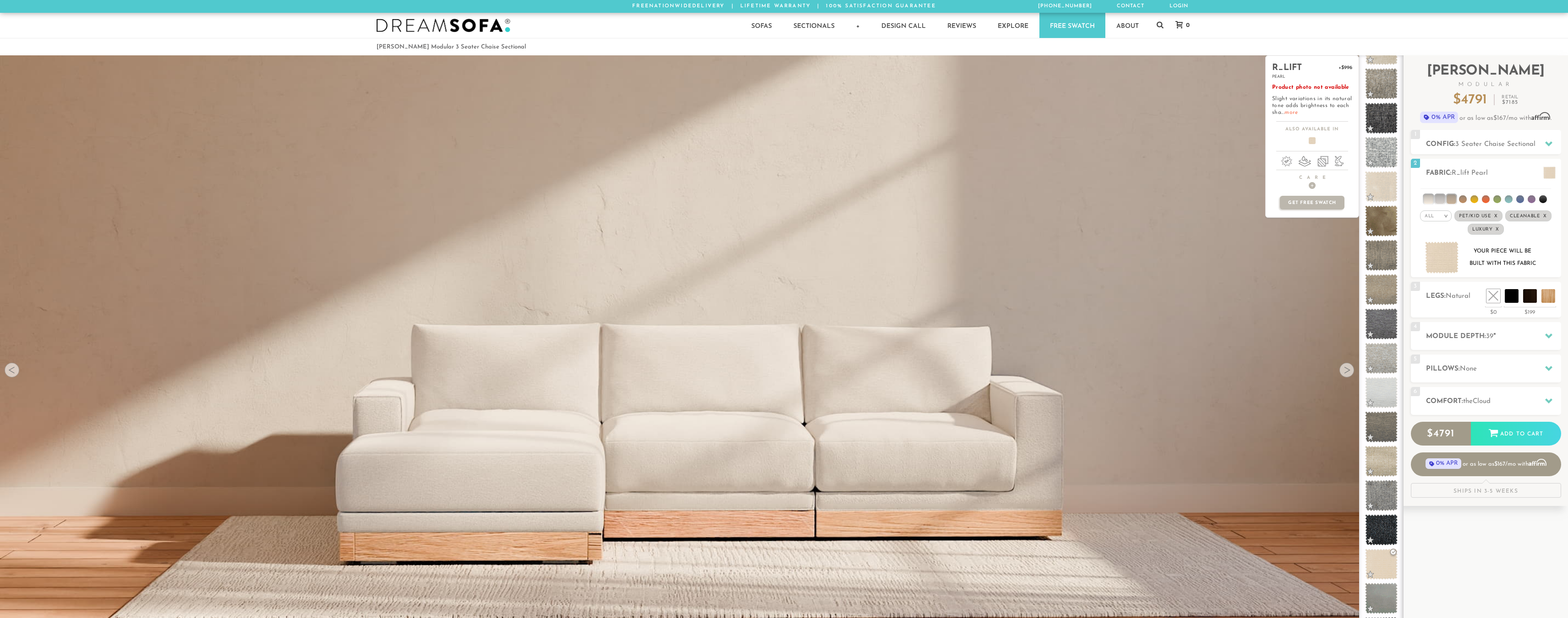
click at [1287, 111] on link "more" at bounding box center [1290, 112] width 13 height 5
click at [1298, 112] on link "more" at bounding box center [1302, 112] width 13 height 5
click at [1375, 565] on span at bounding box center [1381, 564] width 40 height 39
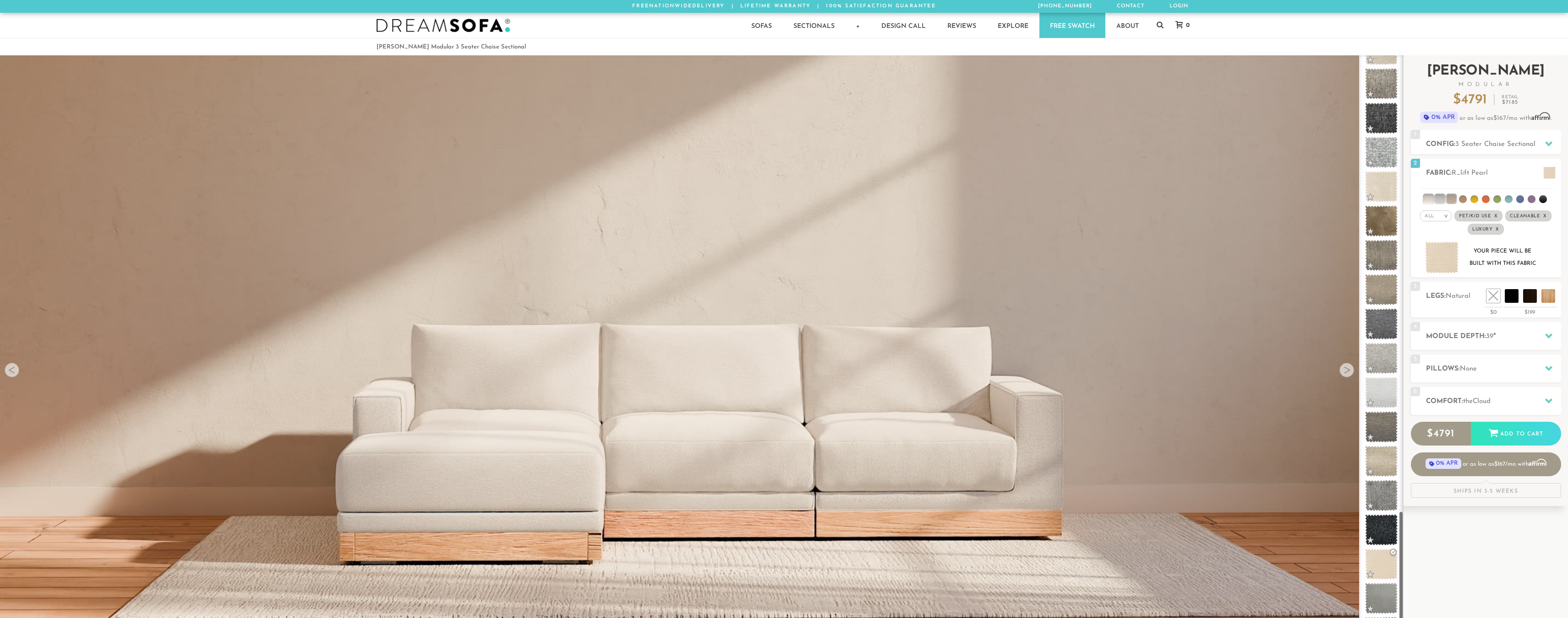
click at [1477, 495] on div "Ships in 3-5 Weeks" at bounding box center [1485, 491] width 150 height 15
click at [1481, 371] on h2 "Pillows: None" at bounding box center [1493, 370] width 135 height 11
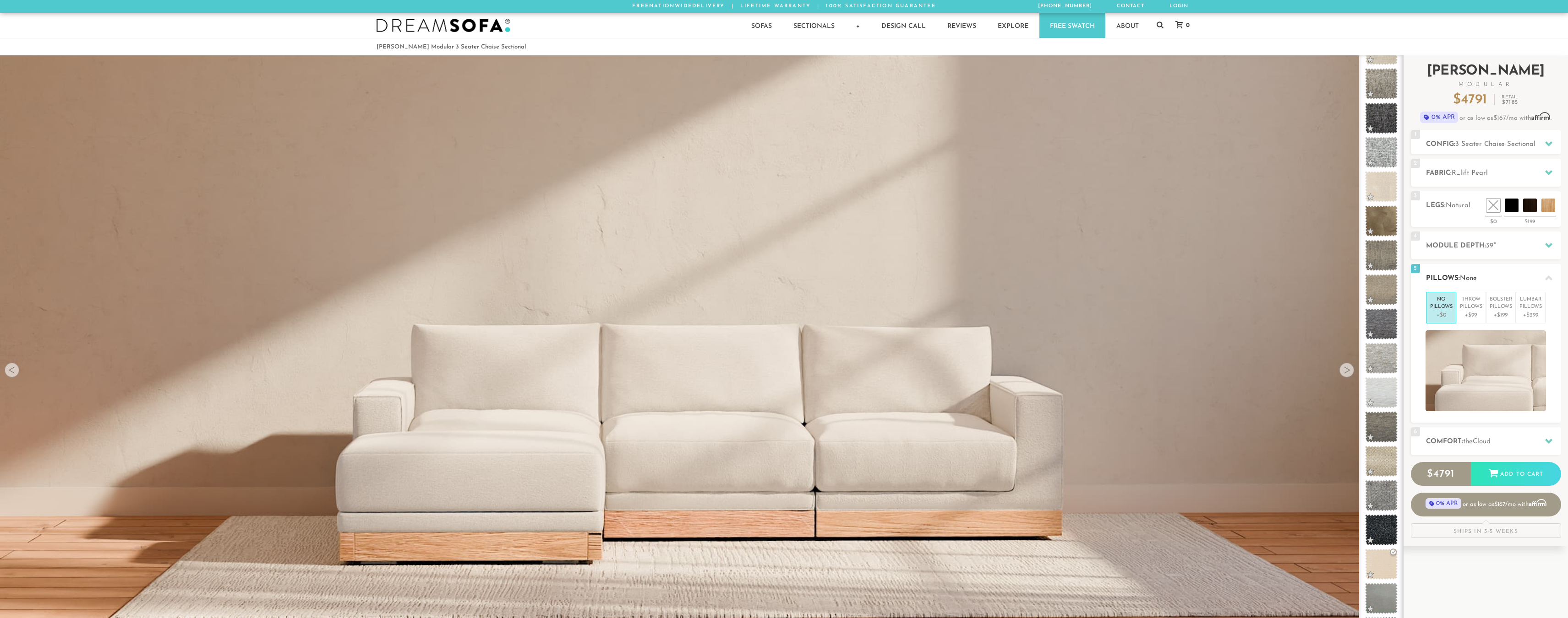
click at [1482, 277] on h2 "Pillows: None" at bounding box center [1493, 278] width 135 height 11
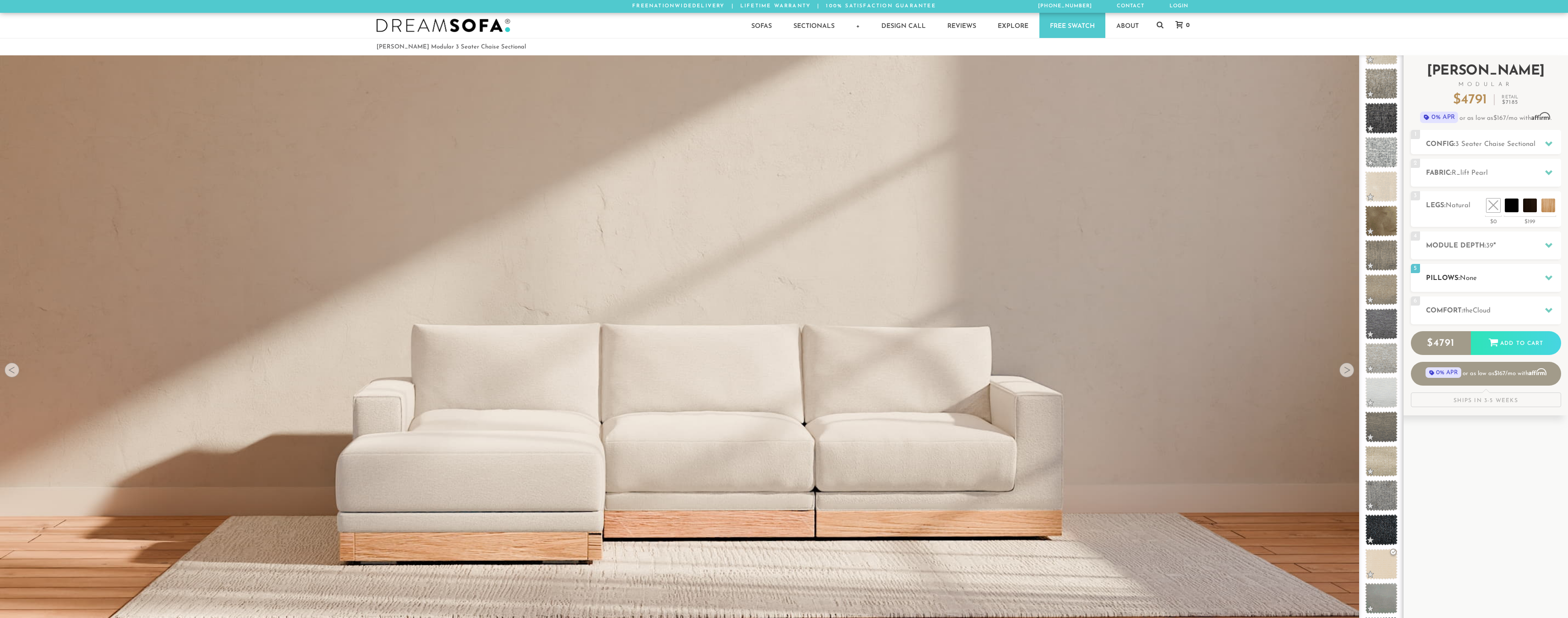
click at [1482, 277] on h2 "Pillows: None" at bounding box center [1493, 278] width 135 height 11
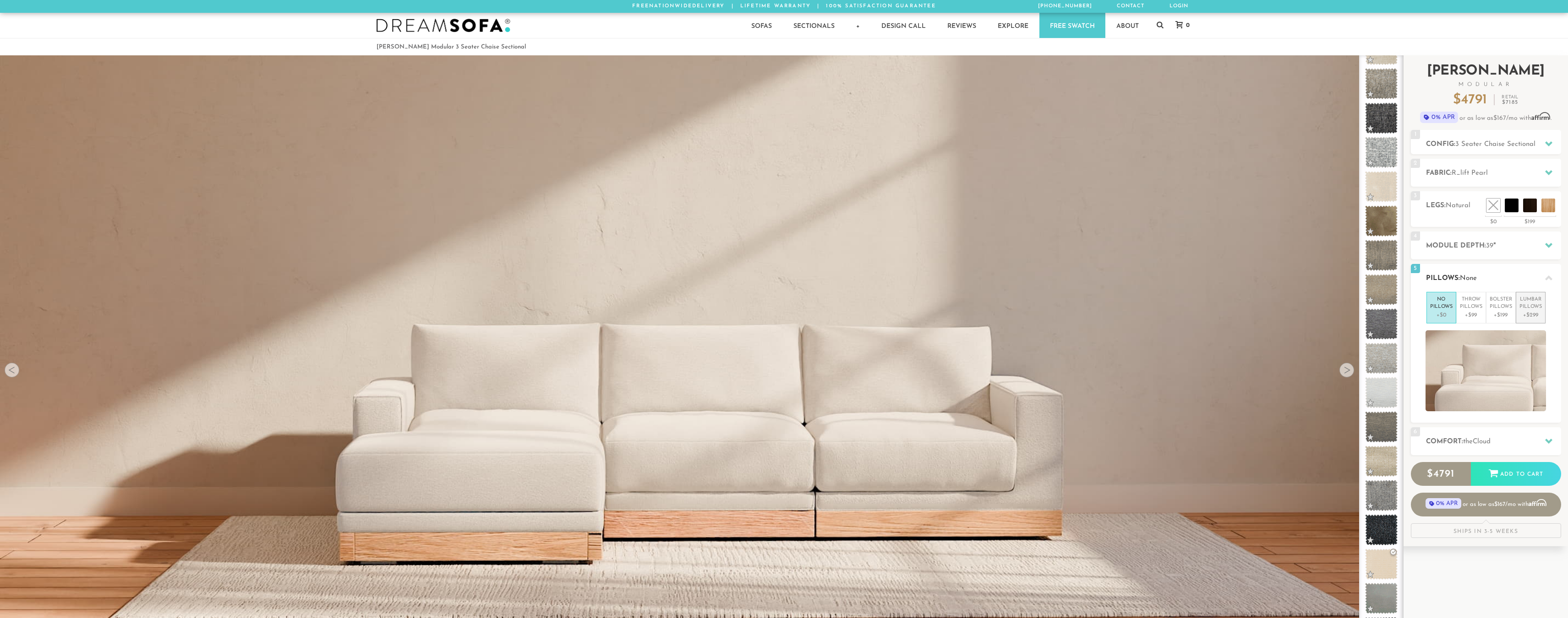
click at [1530, 307] on p "Lumbar Pillows" at bounding box center [1531, 303] width 23 height 15
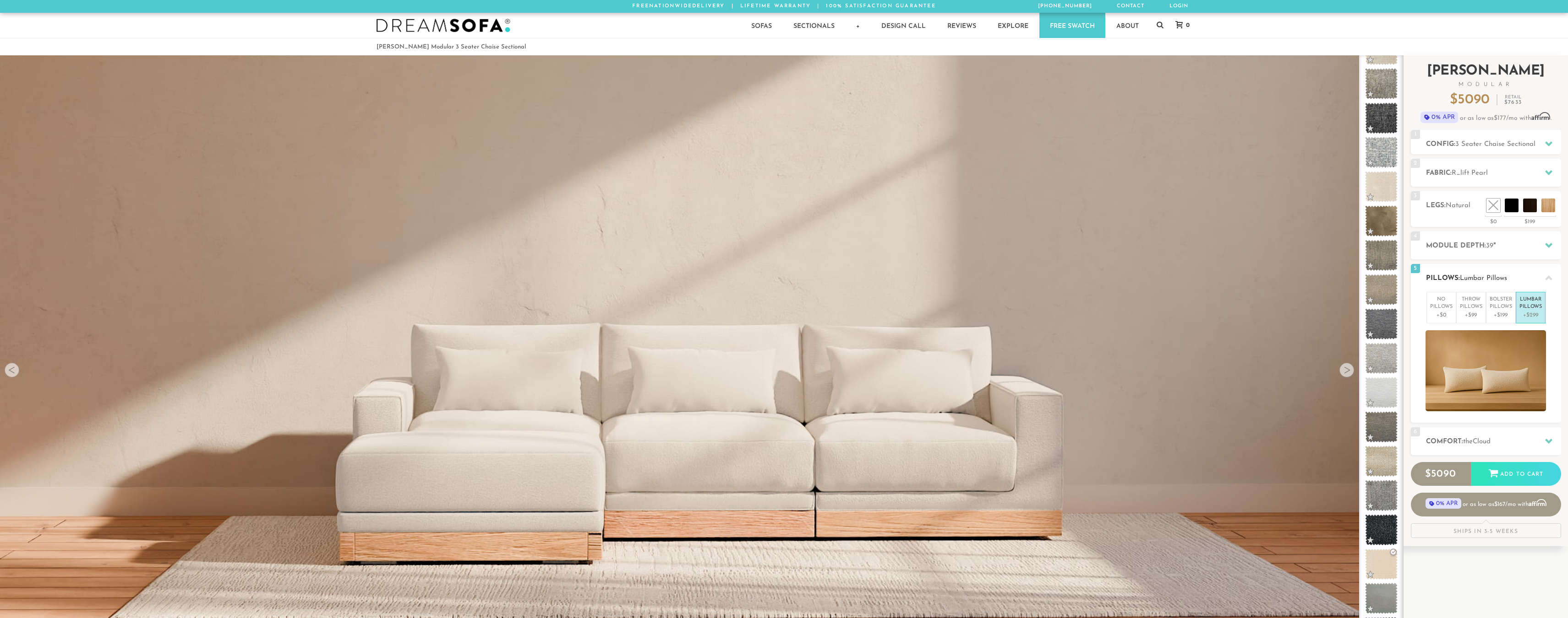
click at [1516, 277] on h2 "Pillows: Lumbar Pillows" at bounding box center [1493, 278] width 135 height 11
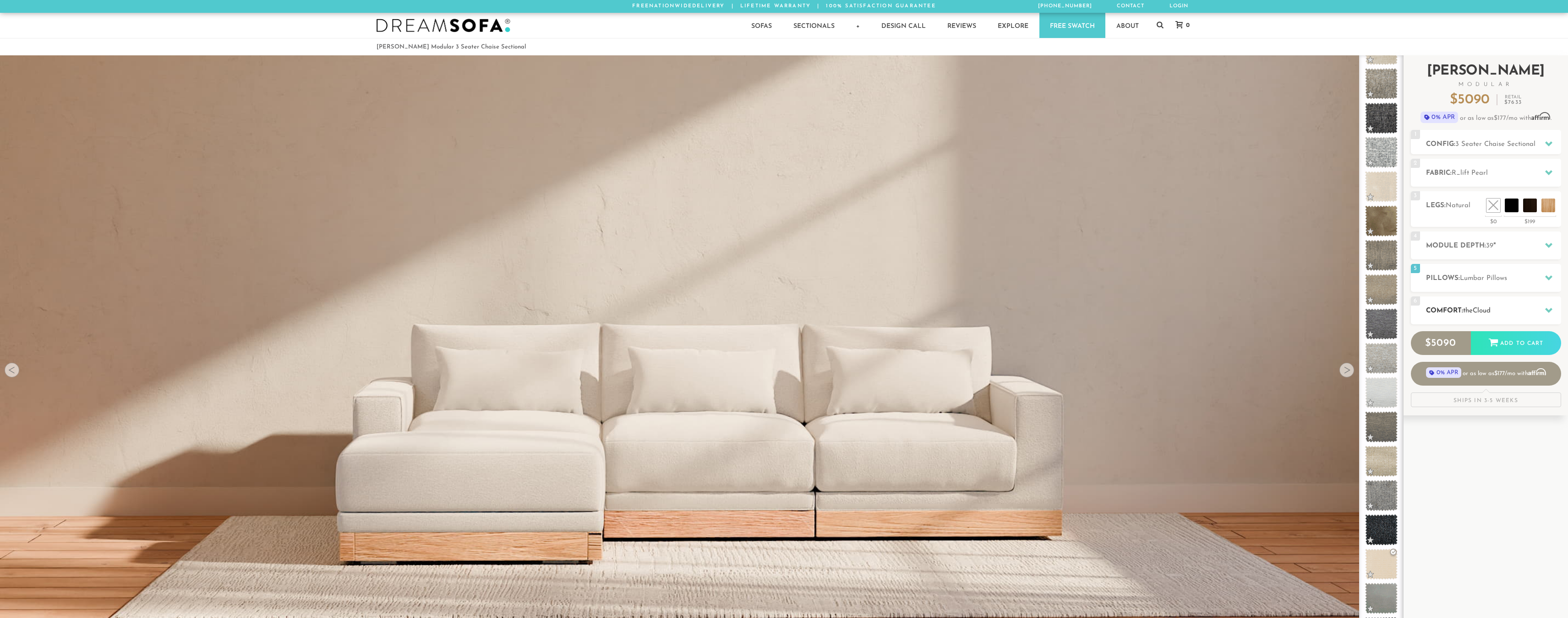
click at [1492, 315] on h2 "Comfort: the Cloud" at bounding box center [1493, 311] width 135 height 11
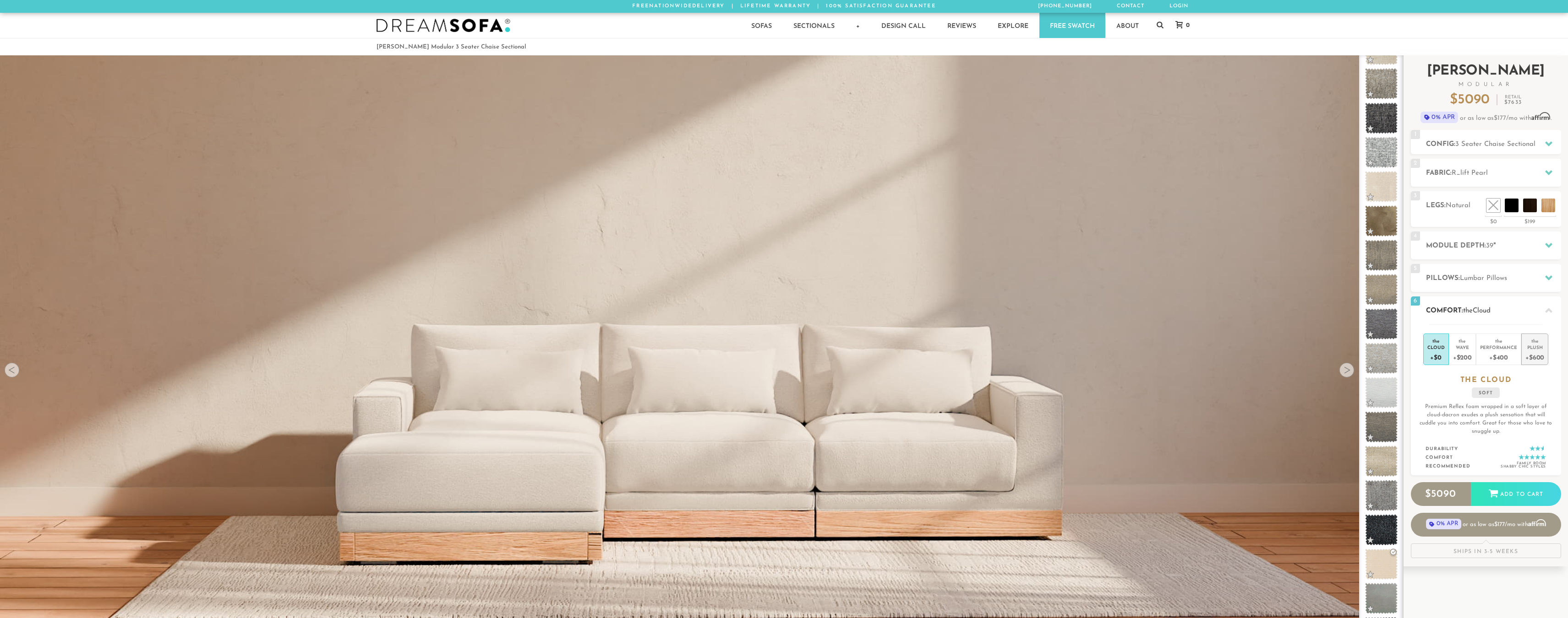
click at [1530, 359] on div "+$600" at bounding box center [1534, 356] width 18 height 13
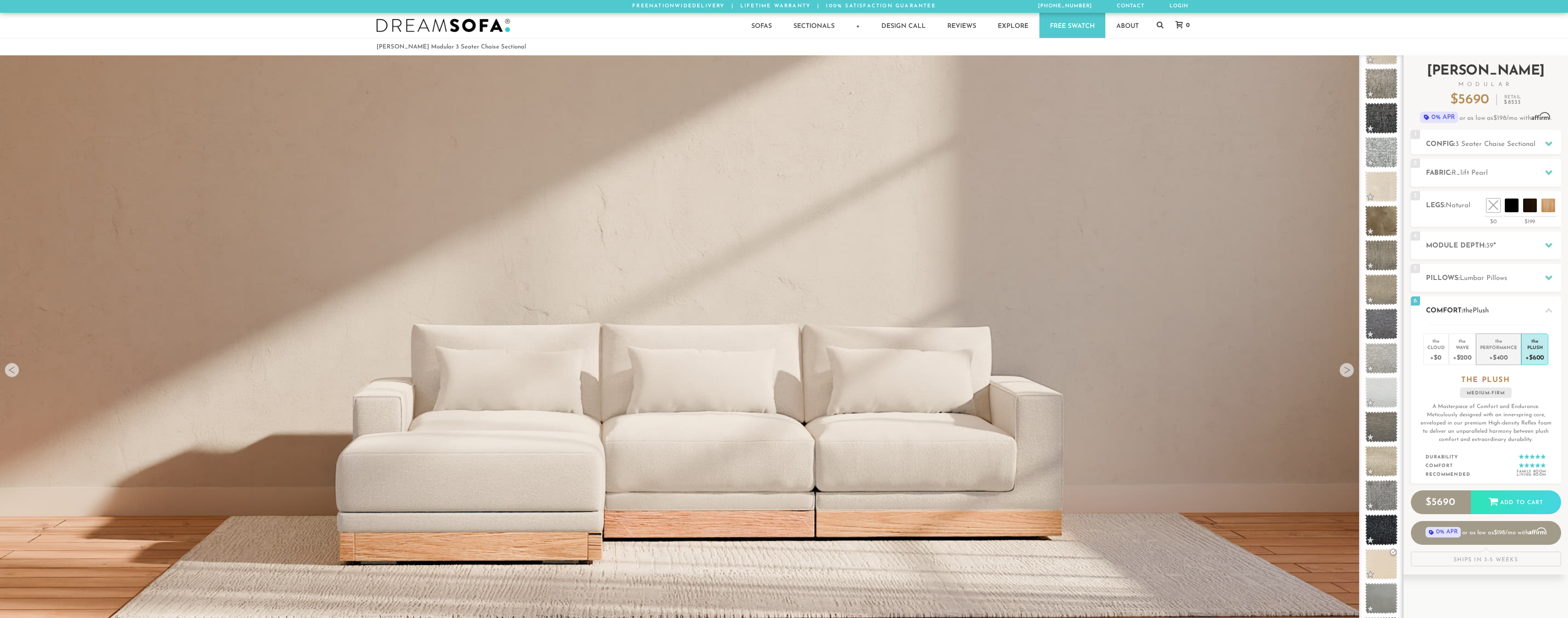
click at [1502, 345] on div "Performance" at bounding box center [1499, 347] width 37 height 6
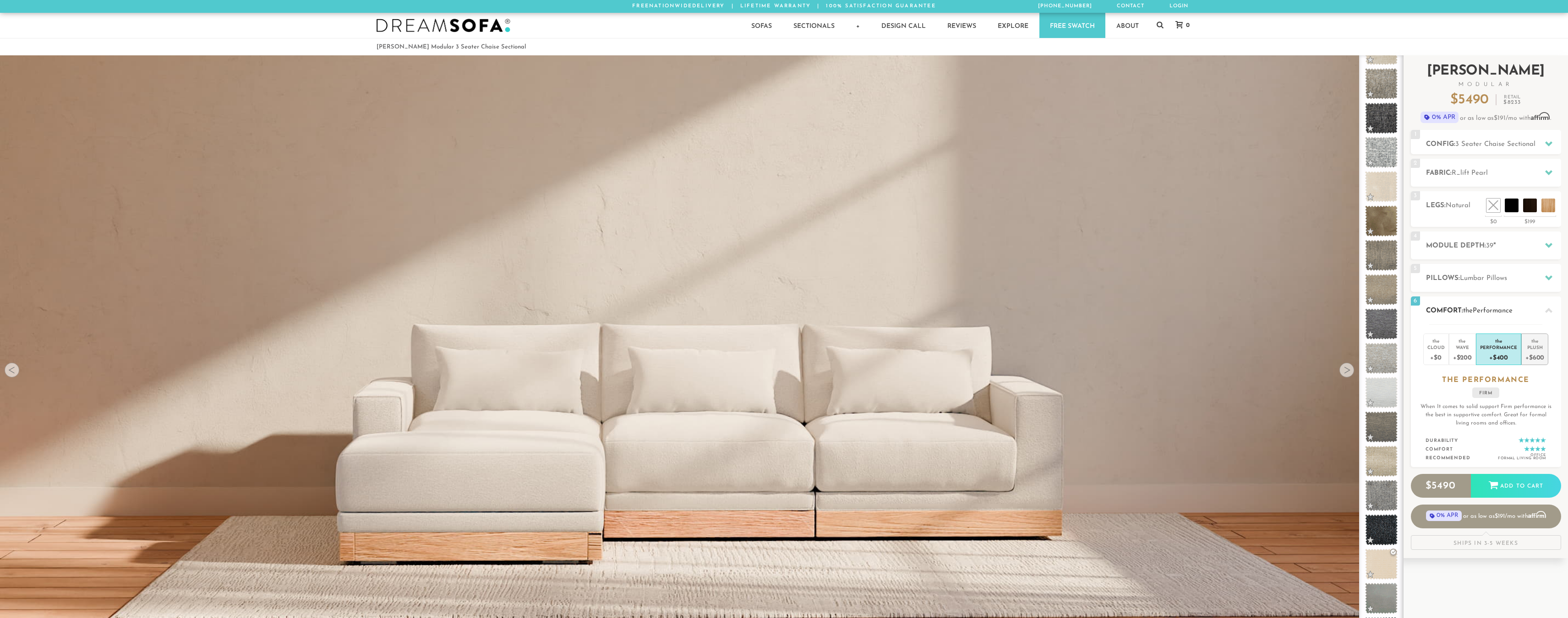
click at [1533, 342] on div "the" at bounding box center [1534, 340] width 18 height 9
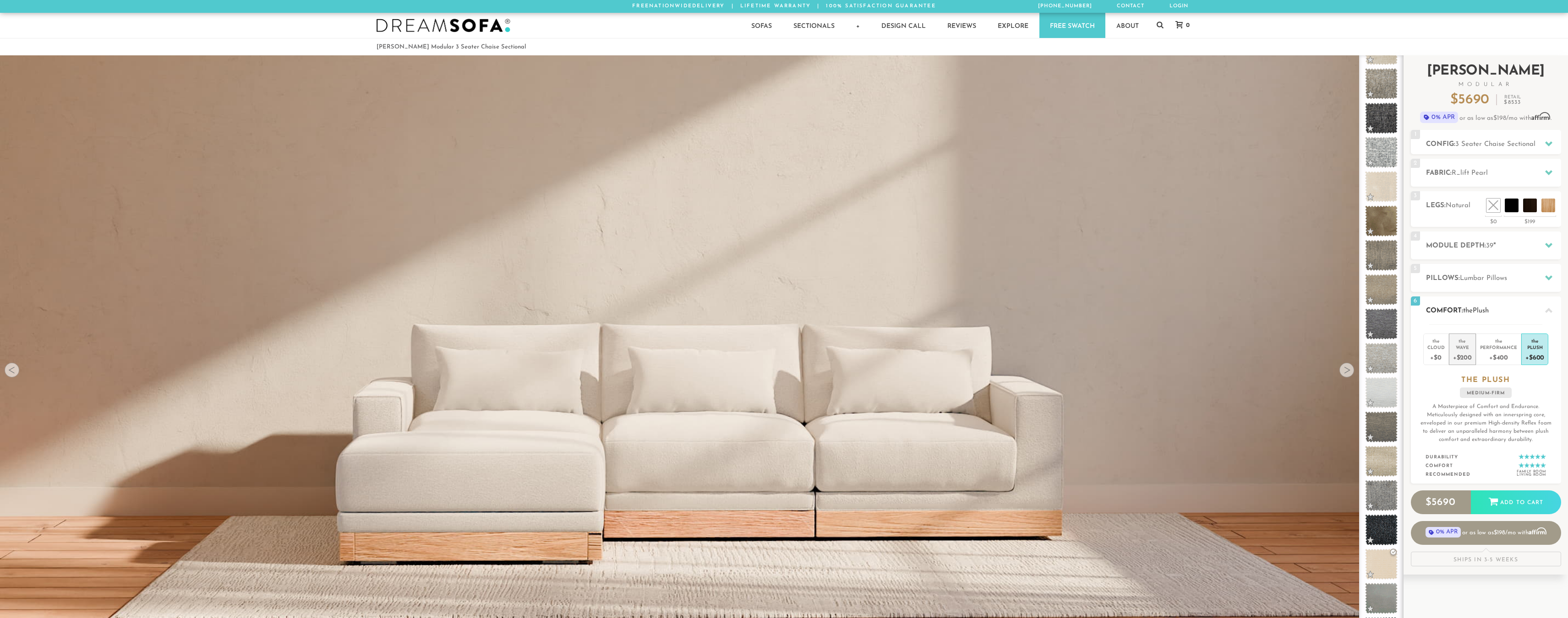
click at [1456, 339] on div "the" at bounding box center [1462, 340] width 18 height 9
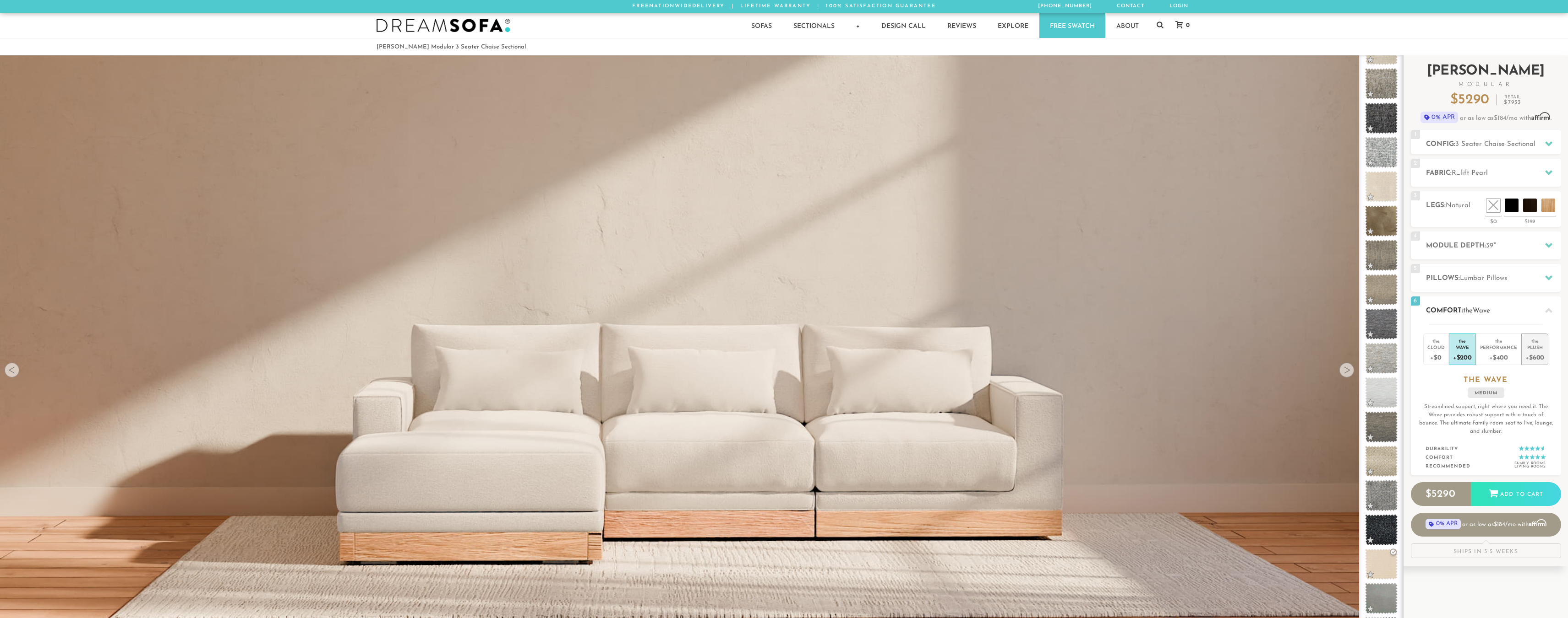
click at [1533, 341] on div "the" at bounding box center [1534, 340] width 18 height 9
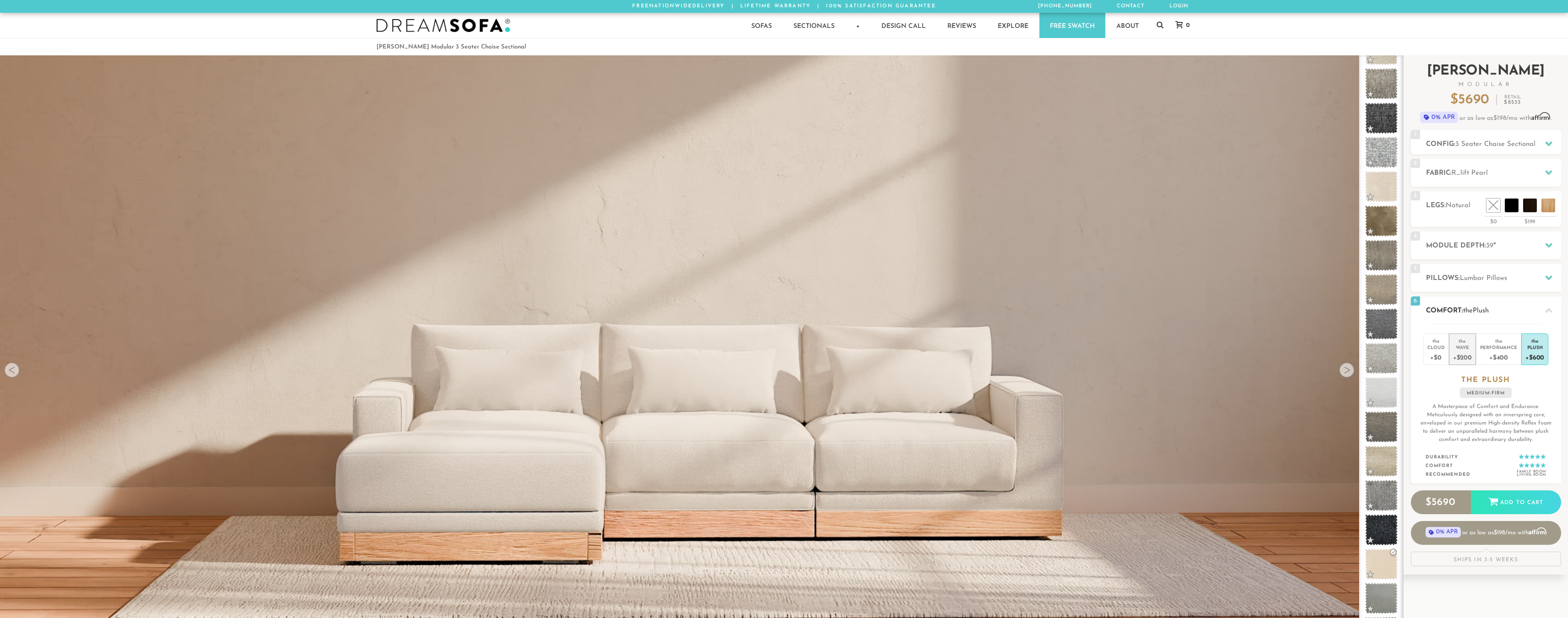
click at [1460, 347] on div "Wave" at bounding box center [1462, 347] width 18 height 6
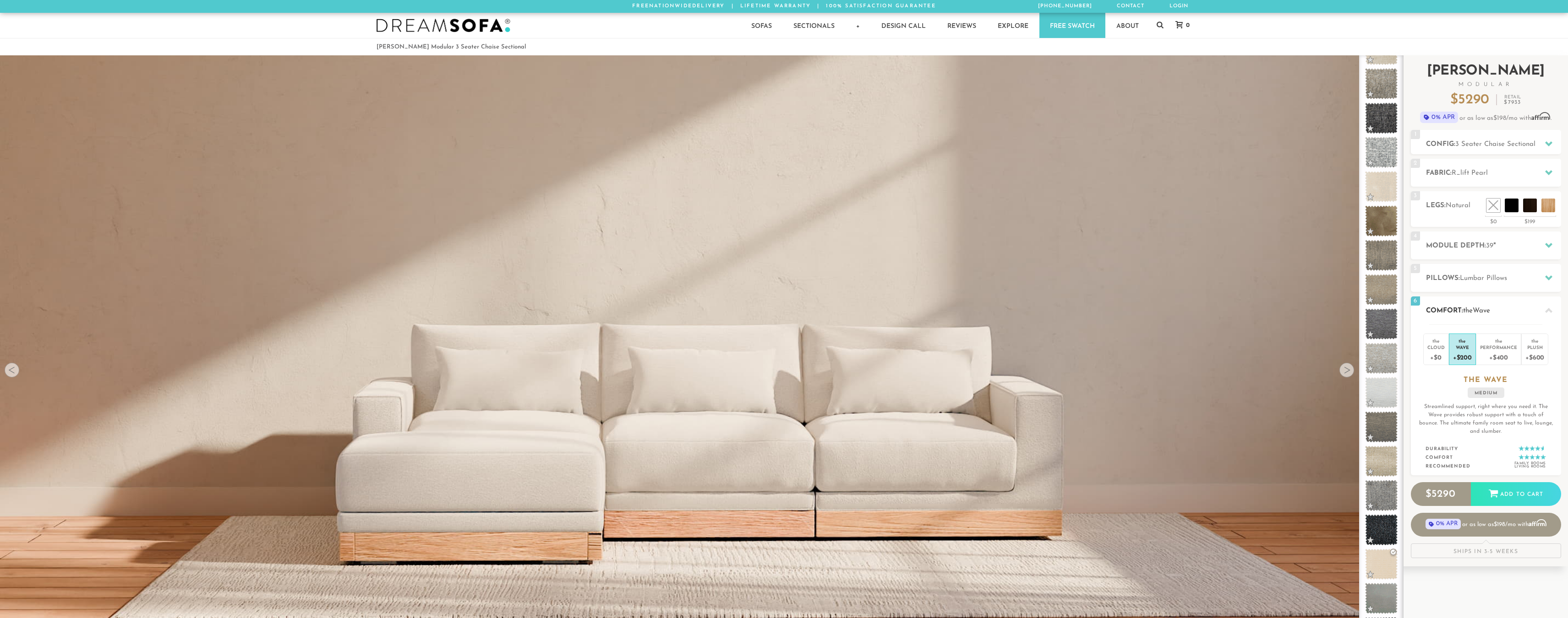
click at [1423, 349] on div "the Cloud +$0 the Wave +$200 the Performance +$400 the Plush +$600 the WAVE med…" at bounding box center [1485, 400] width 150 height 152
click at [1447, 347] on li "the Cloud +$0" at bounding box center [1435, 349] width 25 height 32
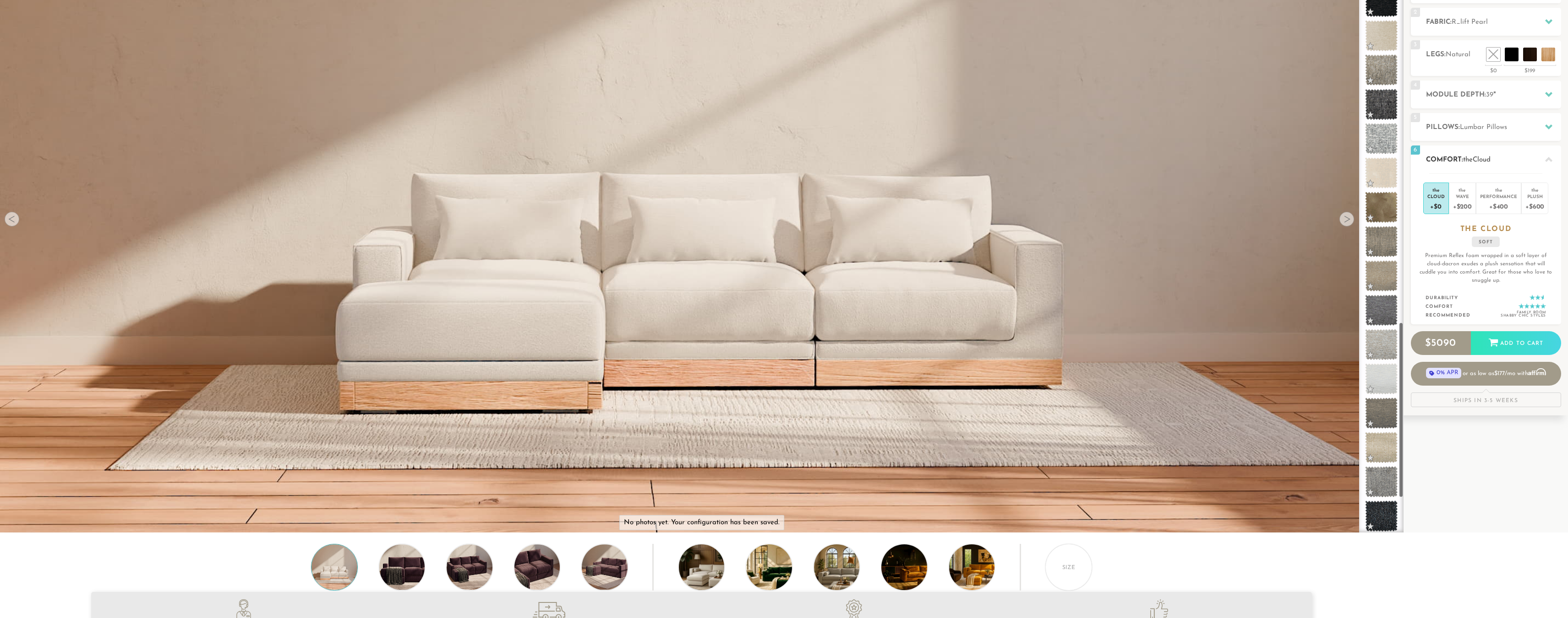
scroll to position [151, 0]
click at [1533, 205] on div "+$600" at bounding box center [1534, 206] width 18 height 13
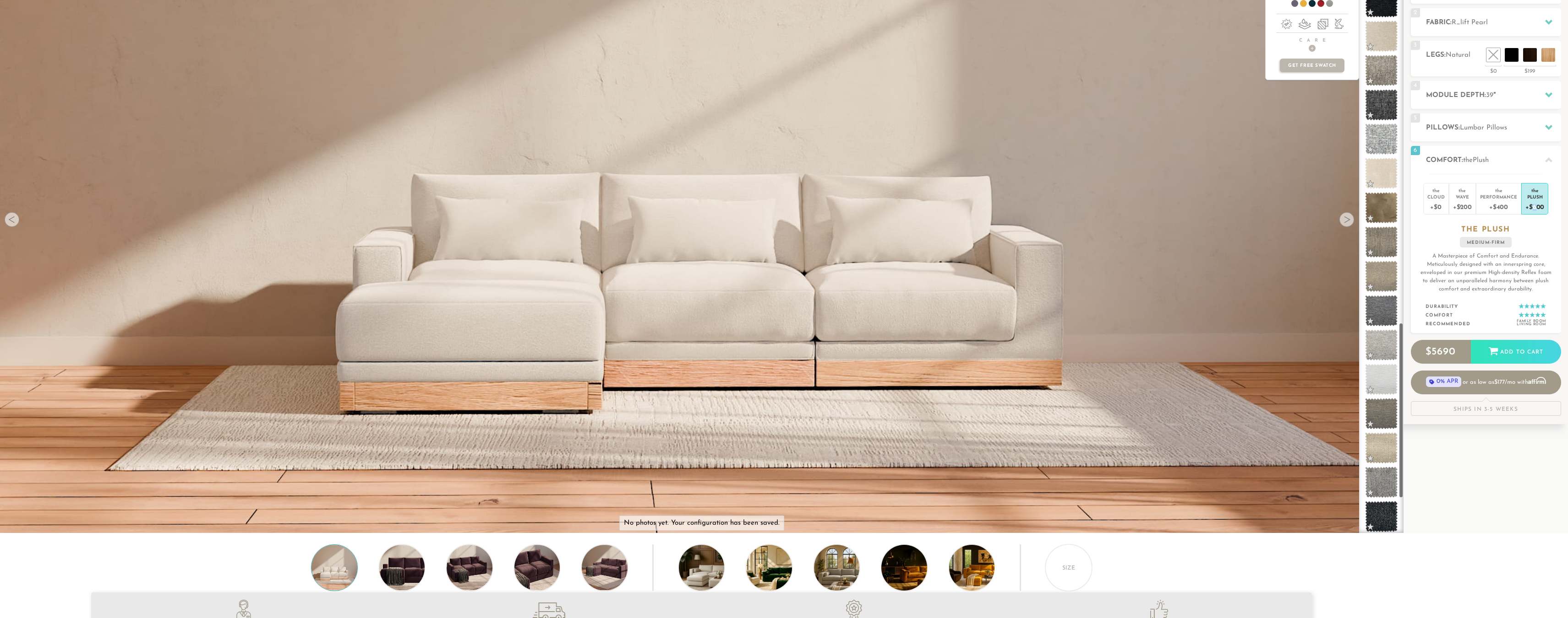
scroll to position [0, 0]
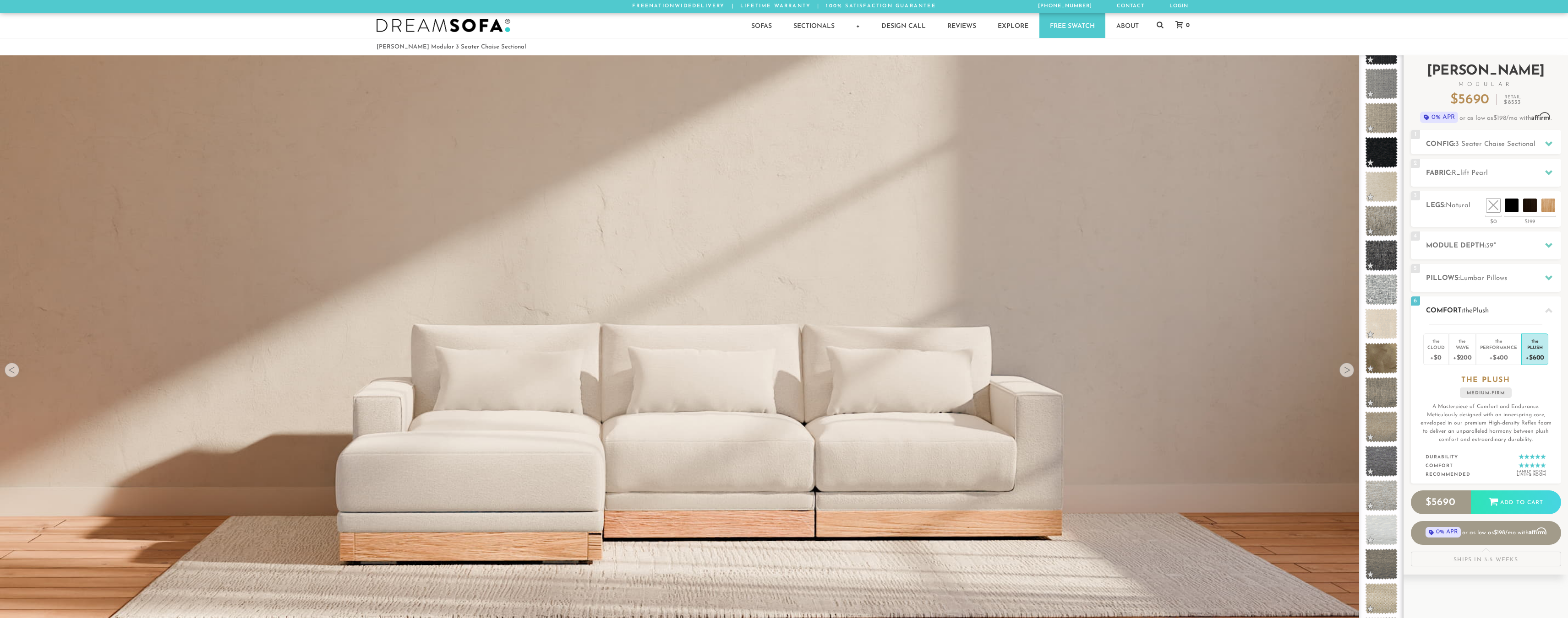
click at [1549, 311] on icon at bounding box center [1549, 311] width 7 height 5
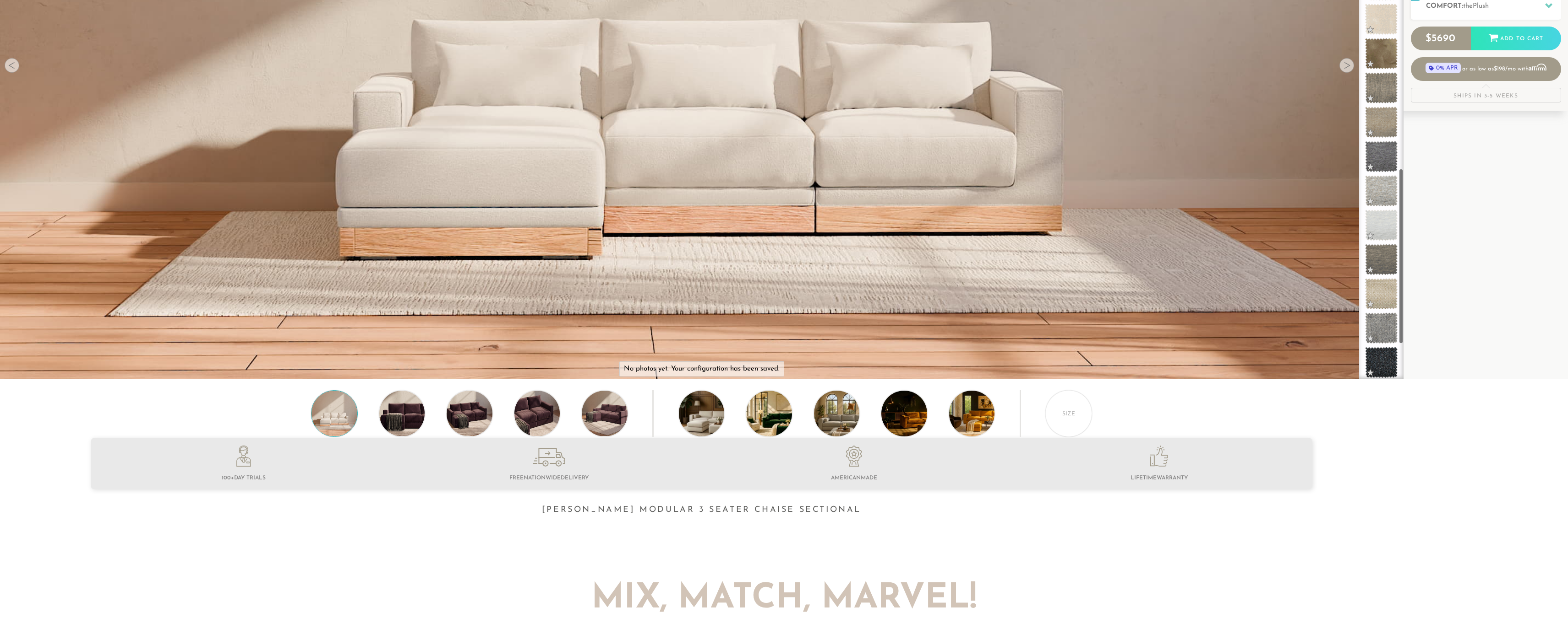
scroll to position [308, 0]
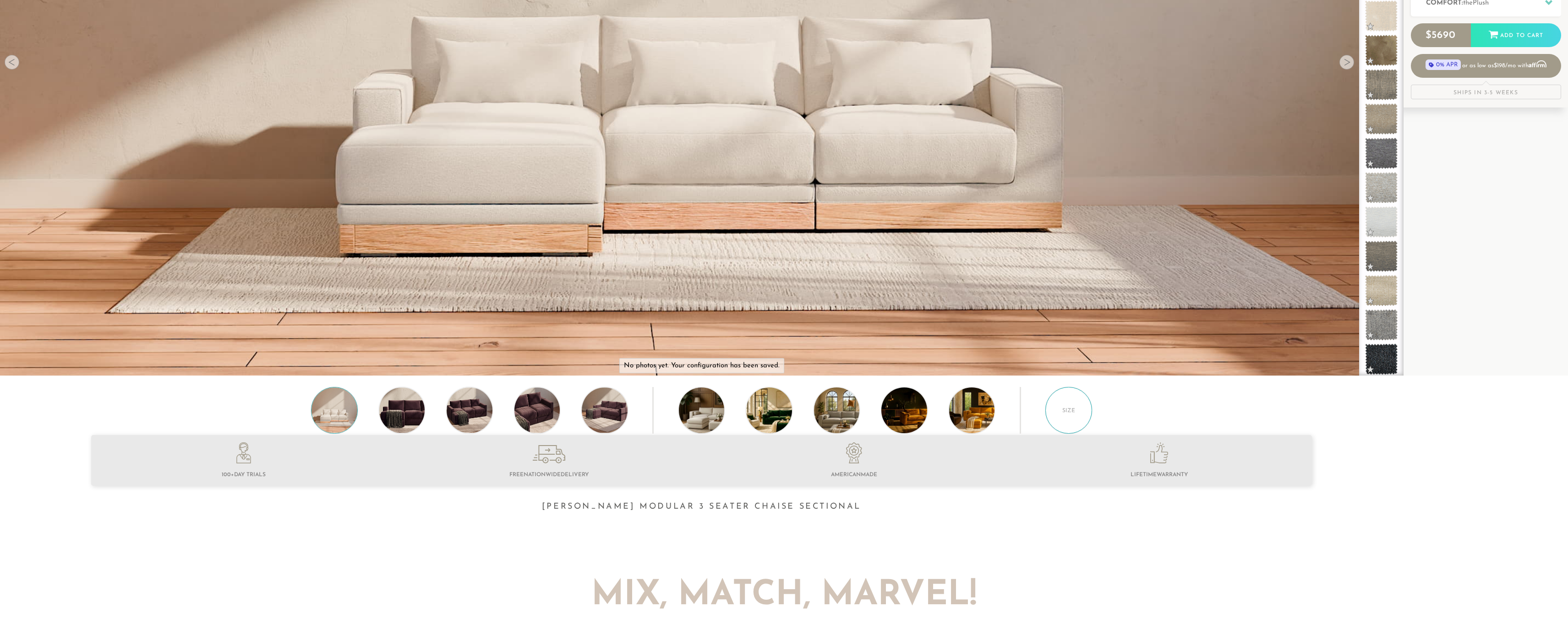
click at [1090, 420] on div "Size" at bounding box center [1068, 410] width 47 height 47
click at [1072, 417] on div "Size" at bounding box center [1068, 410] width 47 height 47
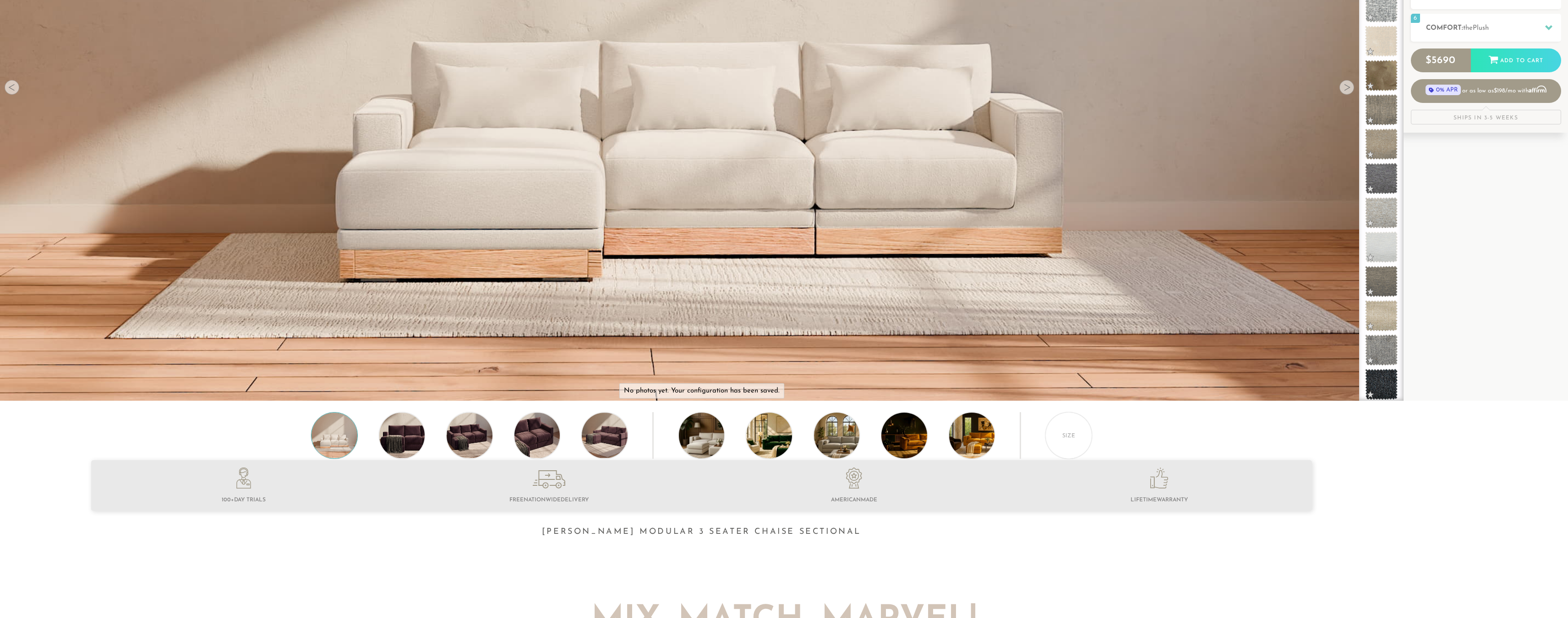
scroll to position [284, 0]
click at [1074, 440] on div "Size" at bounding box center [1068, 435] width 47 height 47
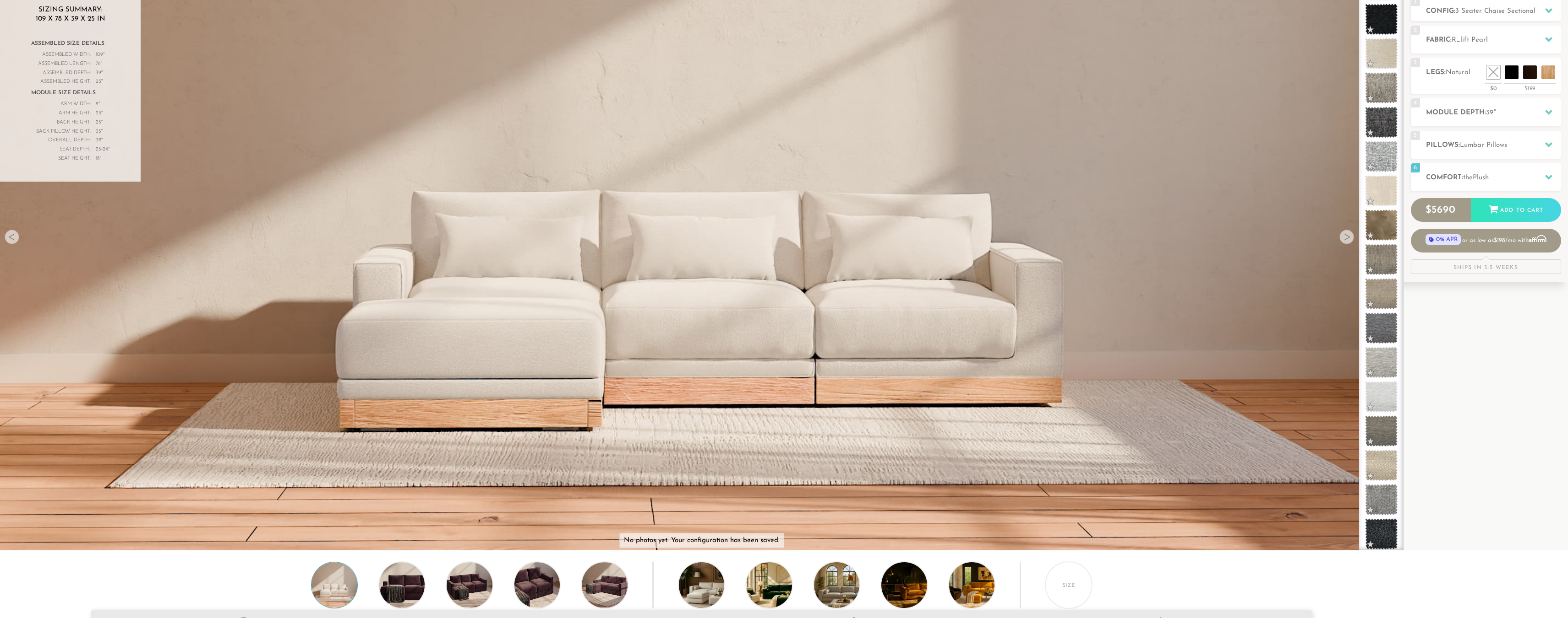
scroll to position [0, 0]
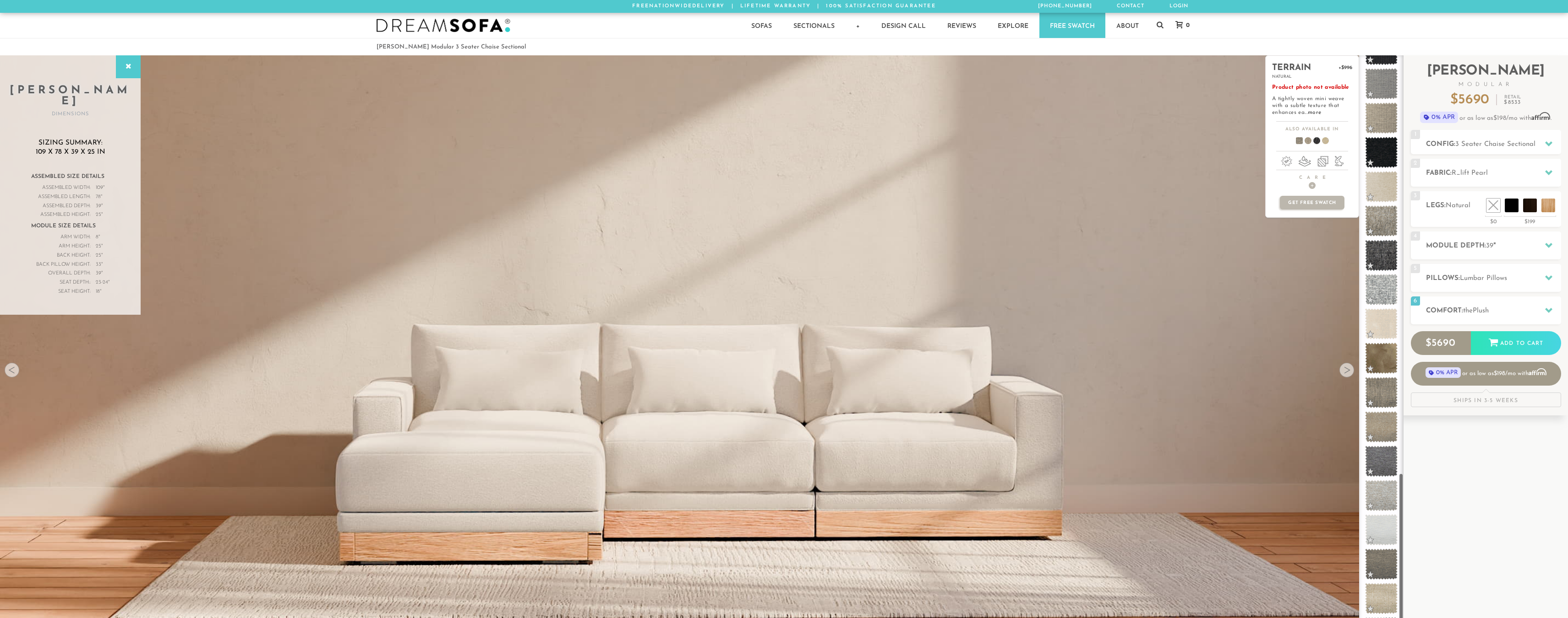
click at [1346, 377] on div "terrain +$996 natural Product photo not available A tightly woven mini weave wi…" at bounding box center [1311, 370] width 94 height 629
click at [1348, 373] on div "terrain +$996 natural Product photo not available A tightly woven mini weave wi…" at bounding box center [1311, 370] width 94 height 629
click at [1348, 369] on div "terrain +$996 natural Product photo not available A tightly woven mini weave wi…" at bounding box center [1311, 370] width 94 height 629
